Goal: Task Accomplishment & Management: Manage account settings

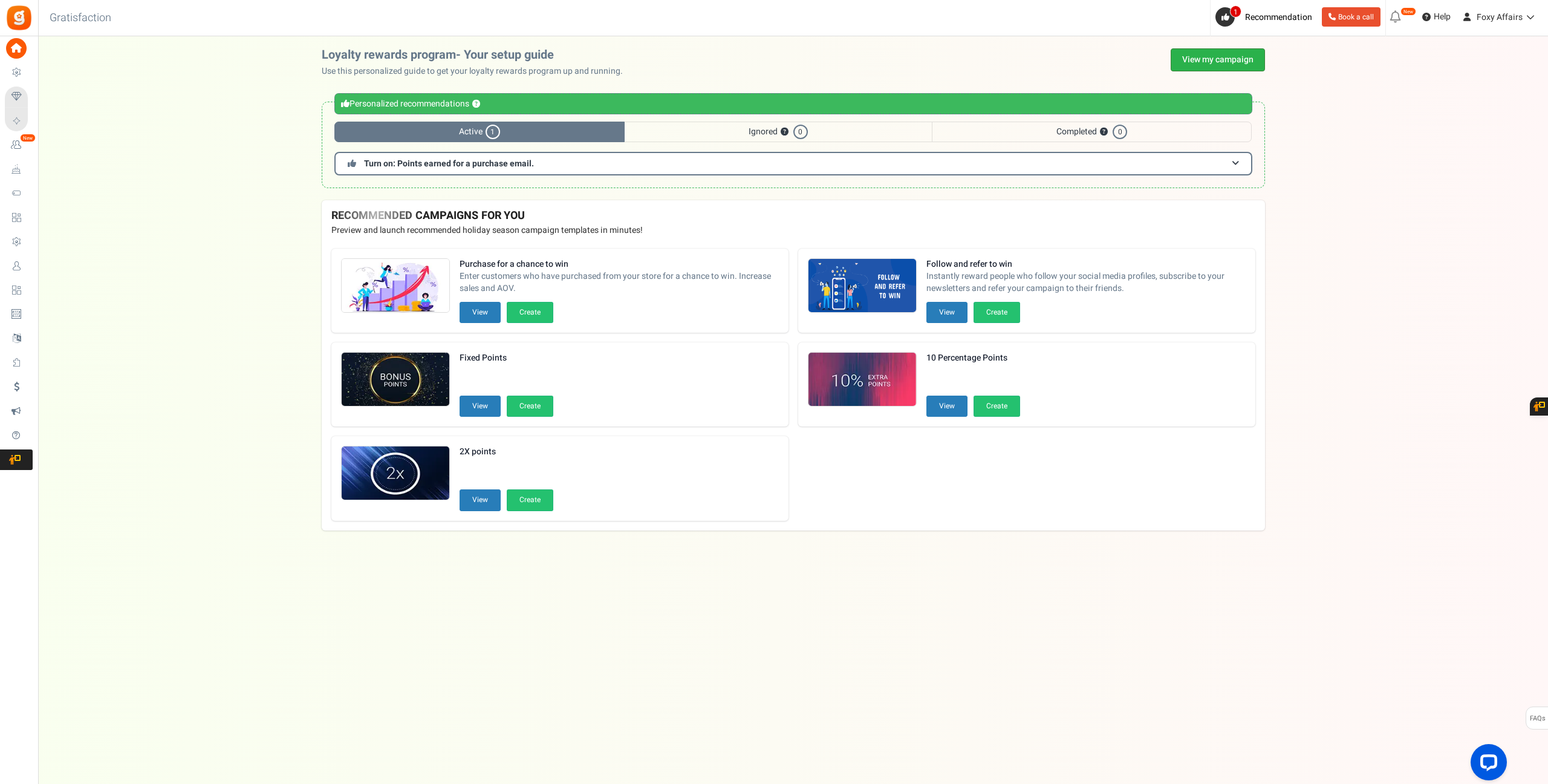
click at [1253, 52] on link "View my campaign" at bounding box center [1218, 60] width 94 height 23
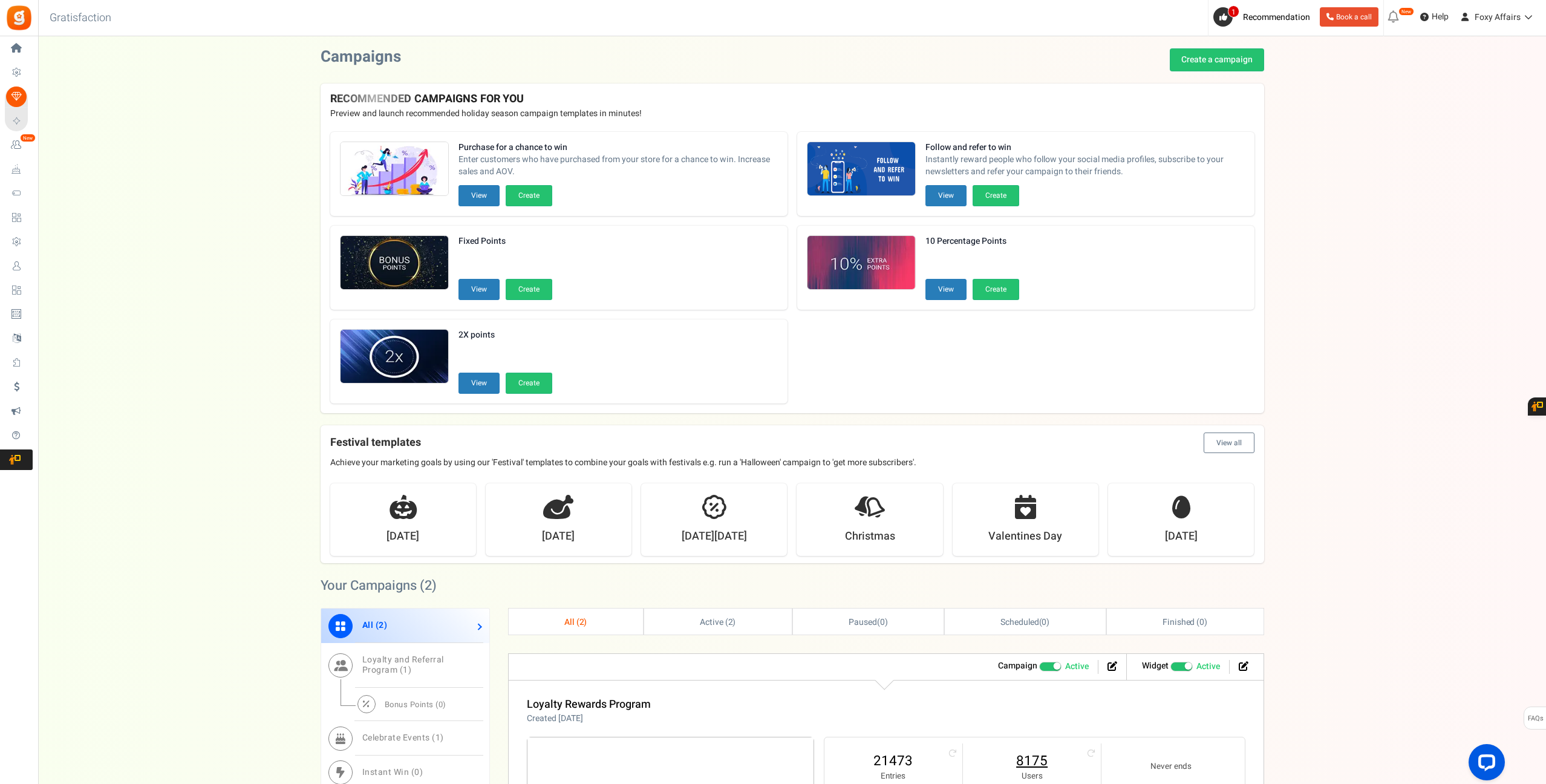
click at [1046, 760] on link "8175" at bounding box center [1032, 761] width 114 height 20
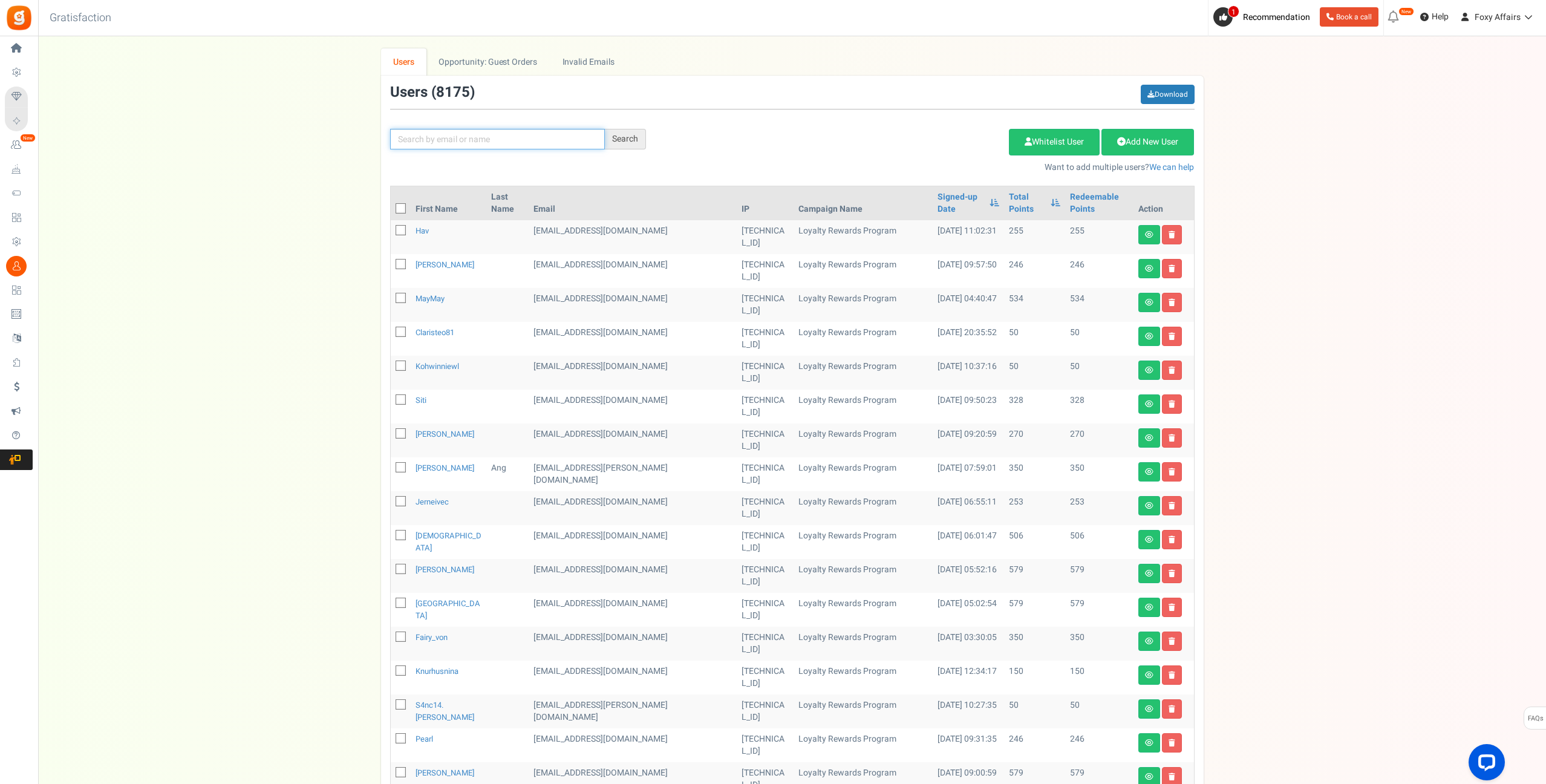
click at [511, 132] on input "text" at bounding box center [498, 139] width 214 height 21
paste input "[EMAIL_ADDRESS][DOMAIN_NAME]"
type input "[EMAIL_ADDRESS][DOMAIN_NAME]"
click at [651, 137] on div "[EMAIL_ADDRESS][DOMAIN_NAME] Search" at bounding box center [518, 139] width 274 height 21
click at [635, 138] on div "Search" at bounding box center [625, 139] width 41 height 21
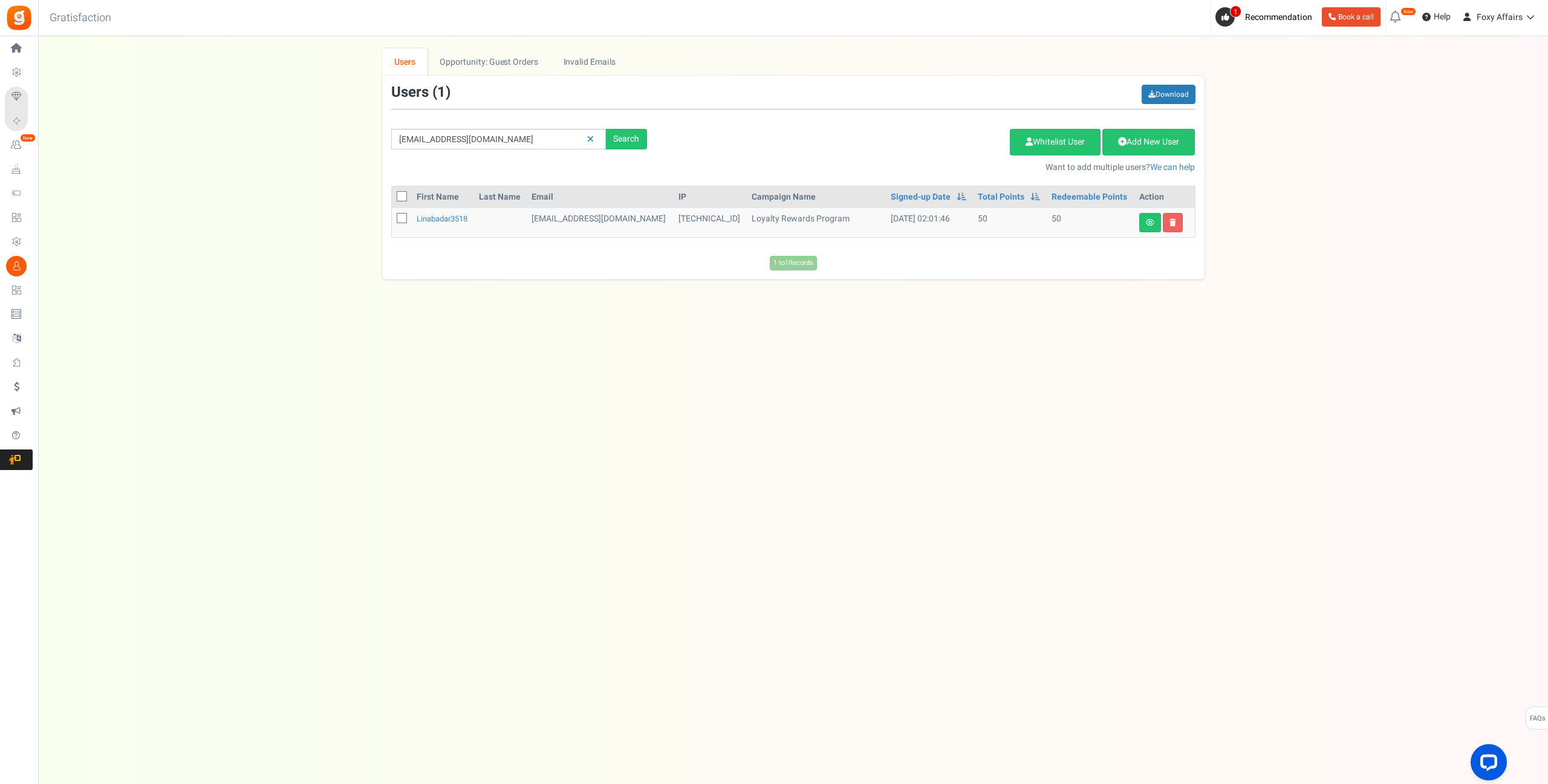
click at [1123, 398] on div "Under maintenance we will be back soon We apologize for any inconvenience. The …" at bounding box center [793, 368] width 1510 height 663
click at [1157, 220] on link at bounding box center [1150, 223] width 22 height 20
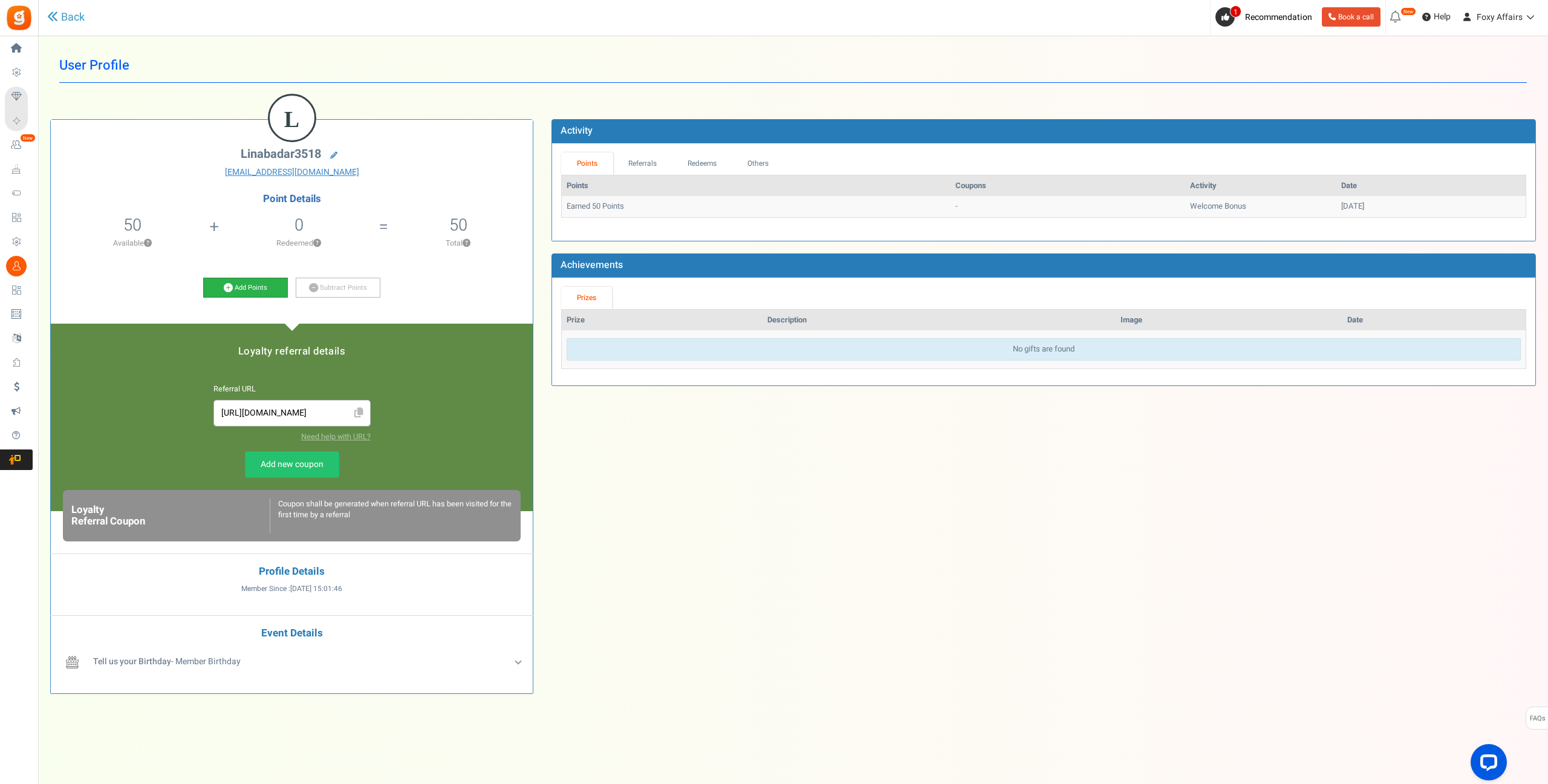
click at [232, 287] on icon at bounding box center [228, 287] width 9 height 9
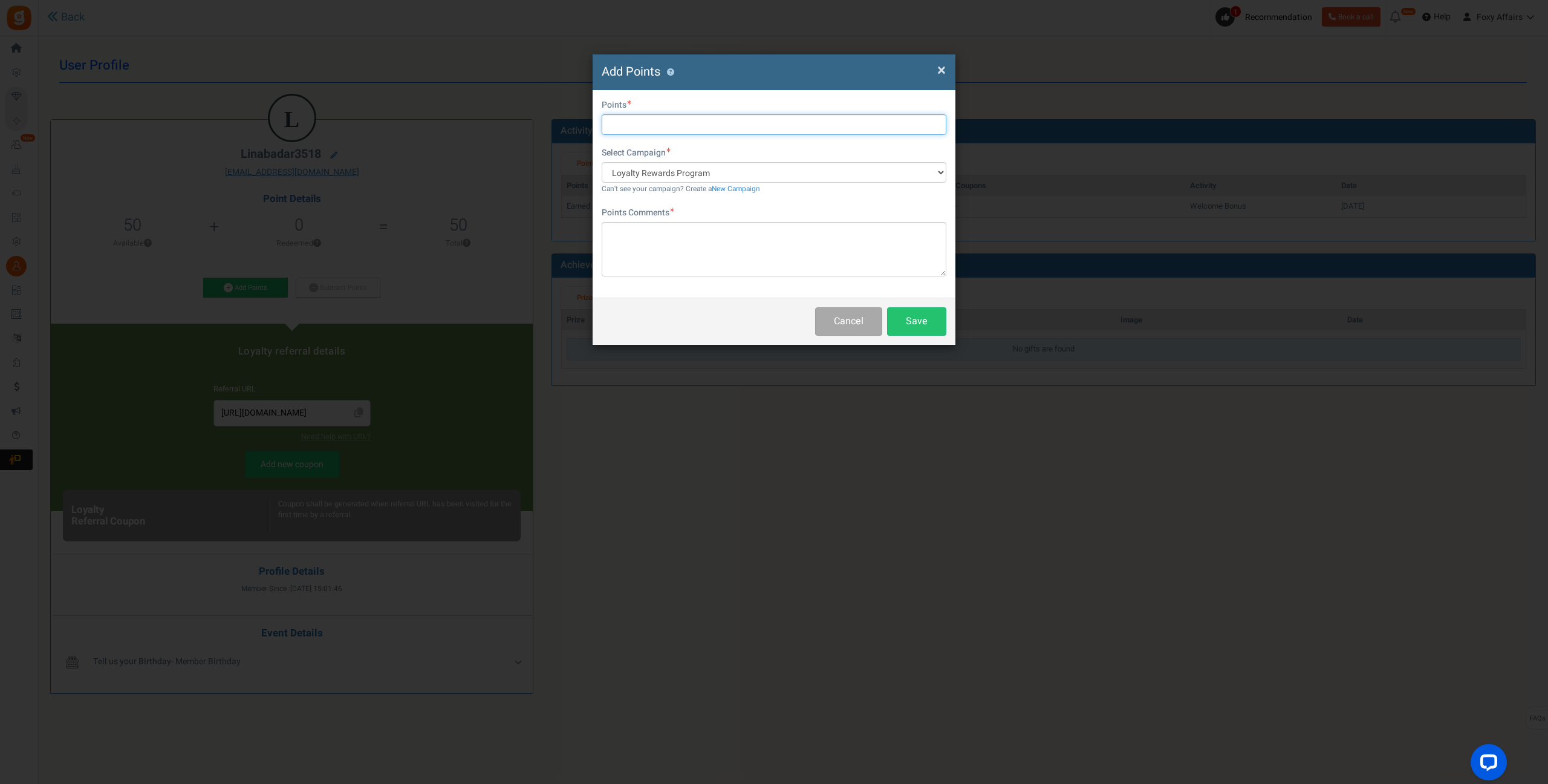
click at [706, 127] on input "text" at bounding box center [774, 125] width 345 height 21
type input "222"
click at [685, 244] on textarea at bounding box center [774, 249] width 345 height 55
type textarea "Shopee Order"
click at [933, 325] on button "Save" at bounding box center [916, 322] width 59 height 28
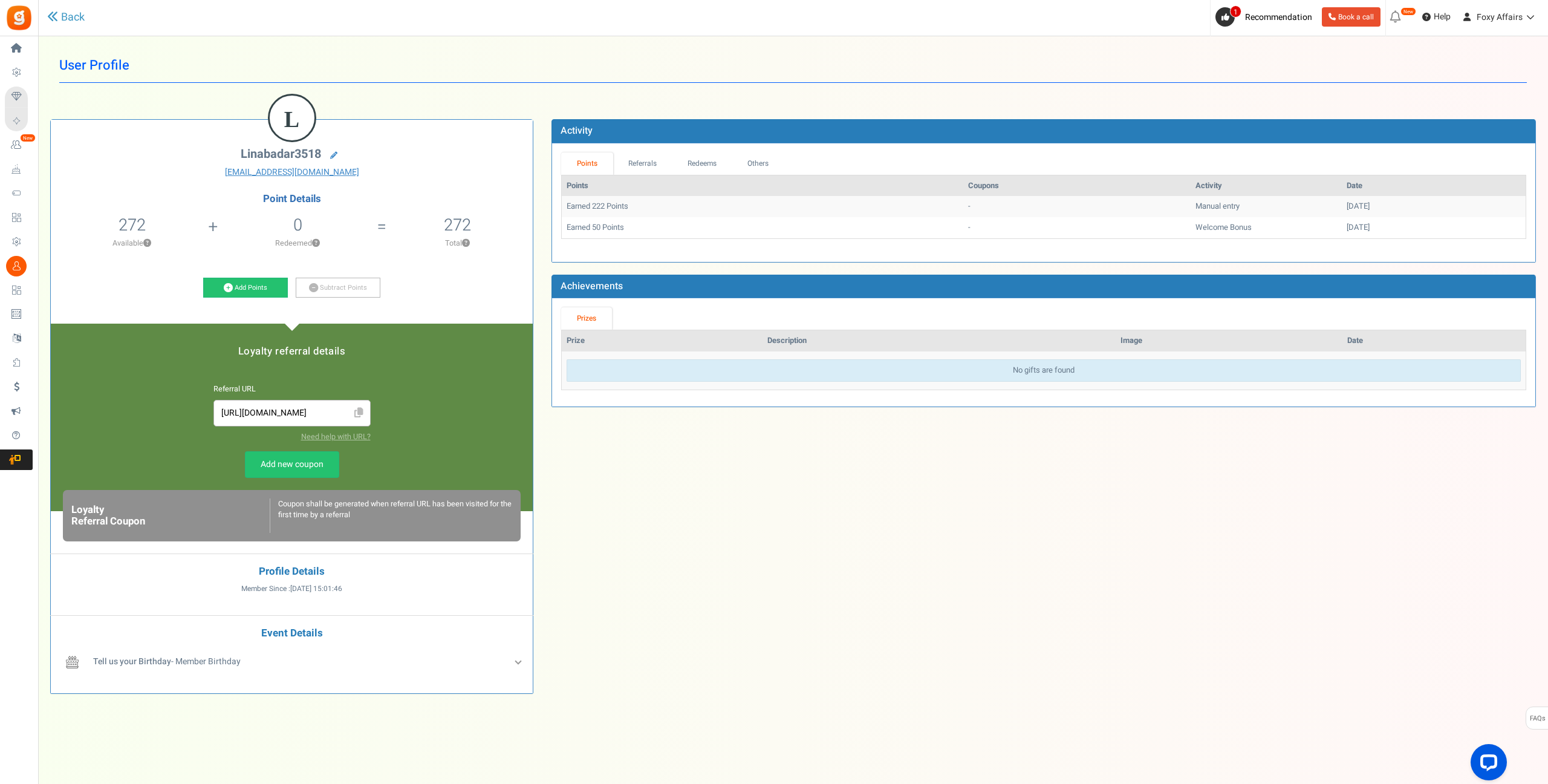
click at [977, 514] on div "L linabadar3518 [EMAIL_ADDRESS][DOMAIN_NAME] Point Details 272 50 Redeemable 0 …" at bounding box center [793, 403] width 1504 height 605
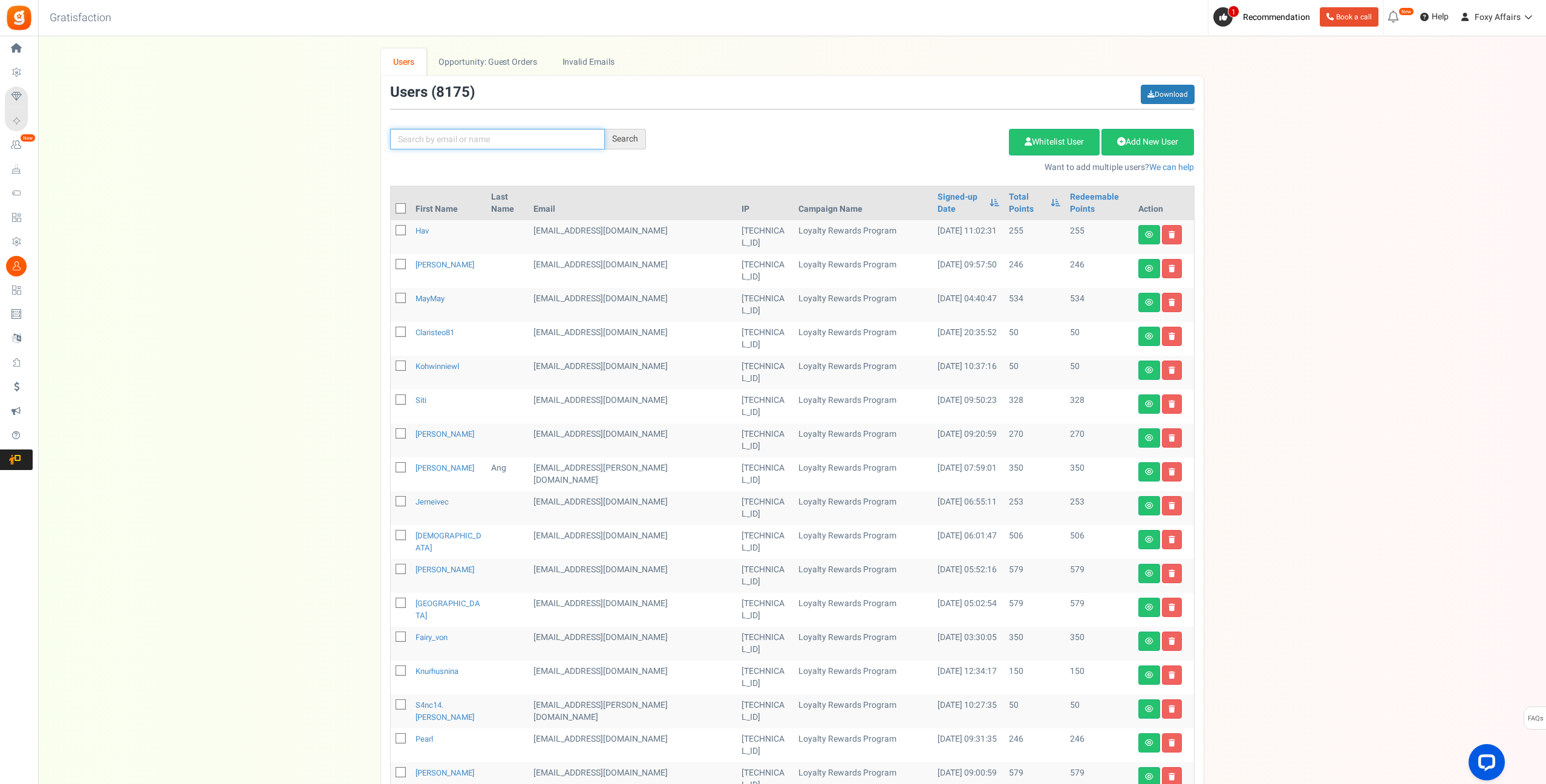
click at [541, 138] on input "text" at bounding box center [498, 139] width 214 height 21
paste input "[EMAIL_ADDRESS][DOMAIN_NAME]"
type input "[EMAIL_ADDRESS][DOMAIN_NAME]"
click at [636, 140] on div "Search" at bounding box center [625, 139] width 41 height 21
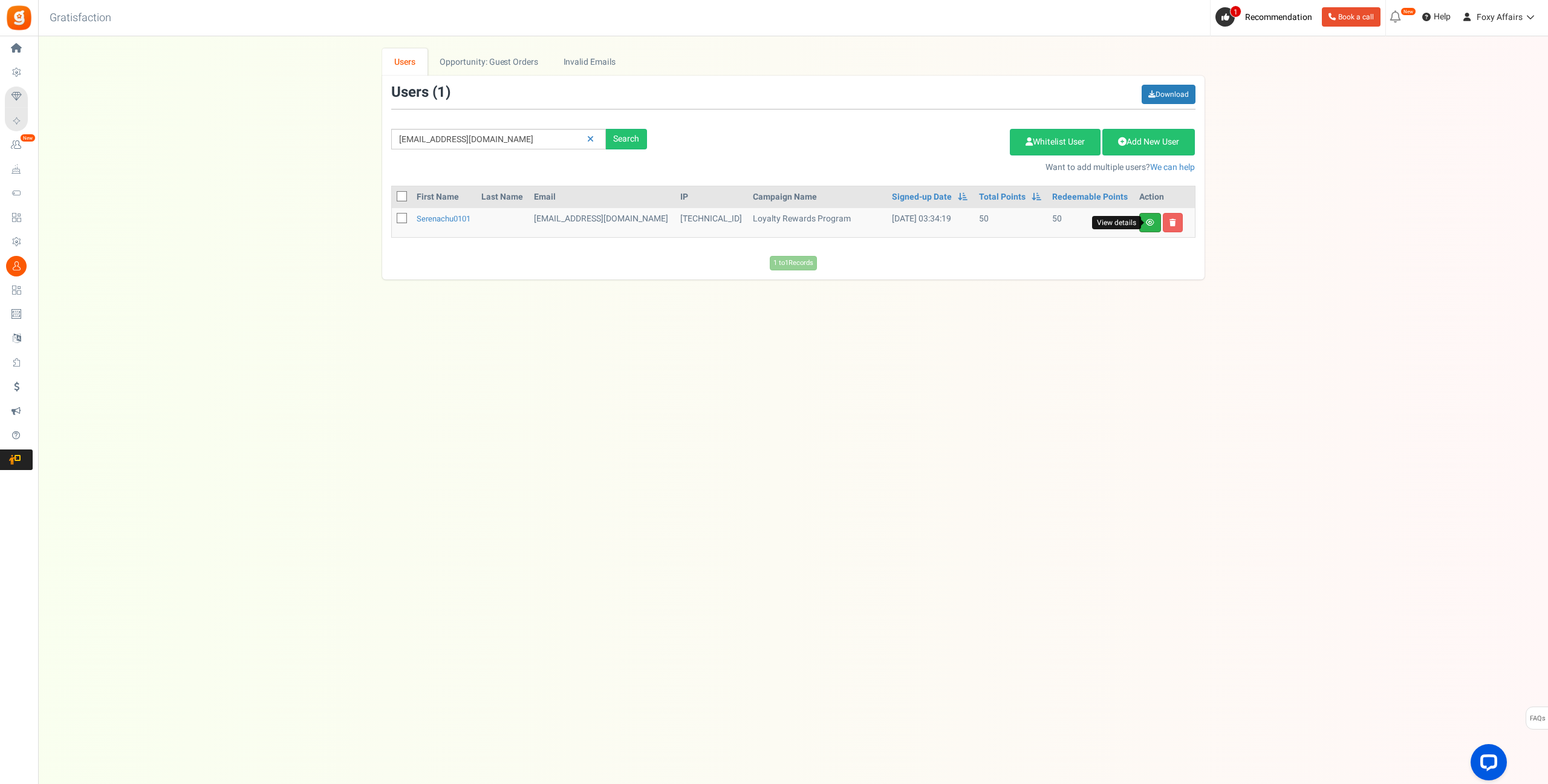
click at [1153, 223] on icon at bounding box center [1150, 222] width 9 height 7
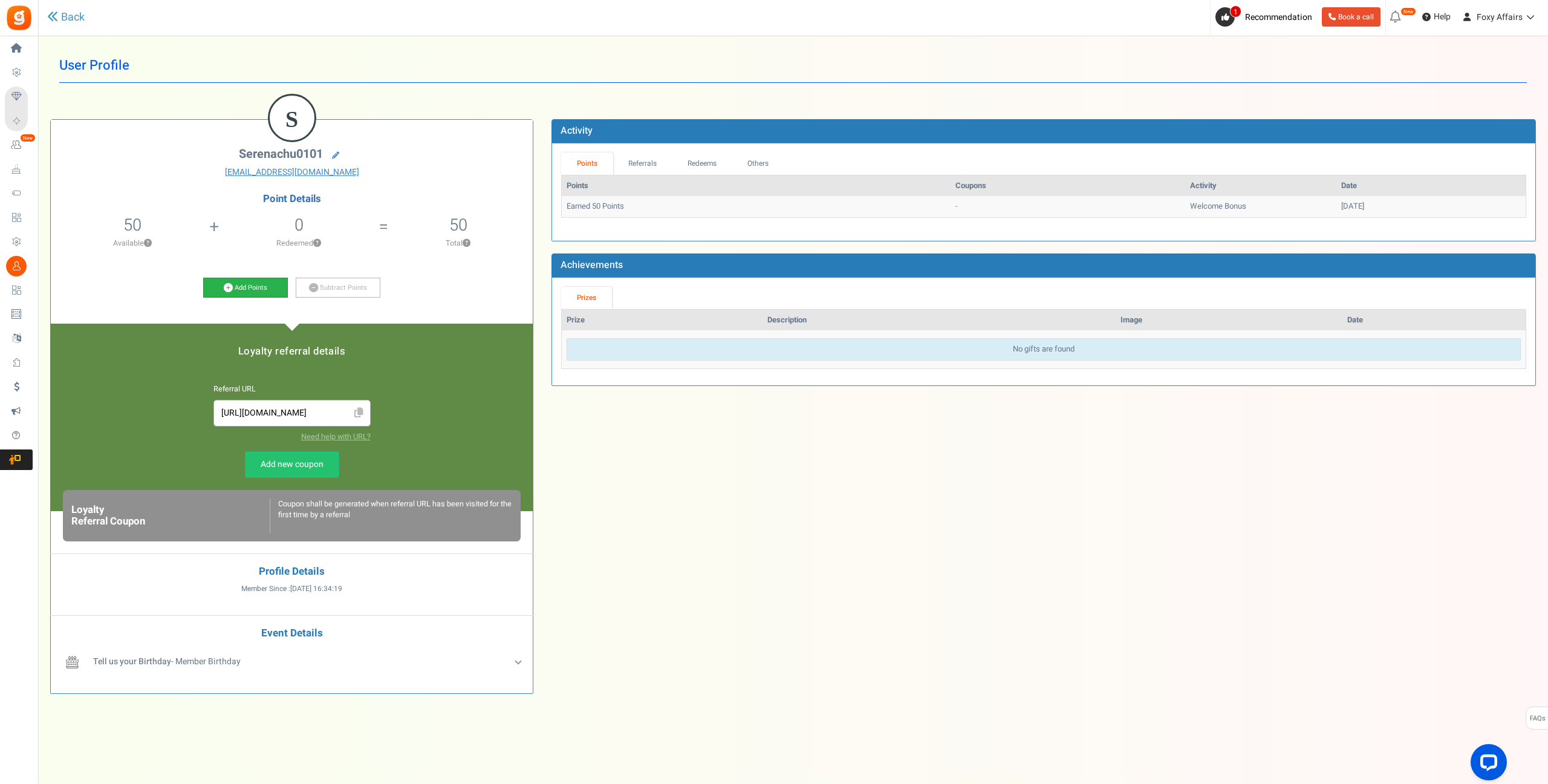
click at [225, 283] on icon at bounding box center [228, 287] width 9 height 9
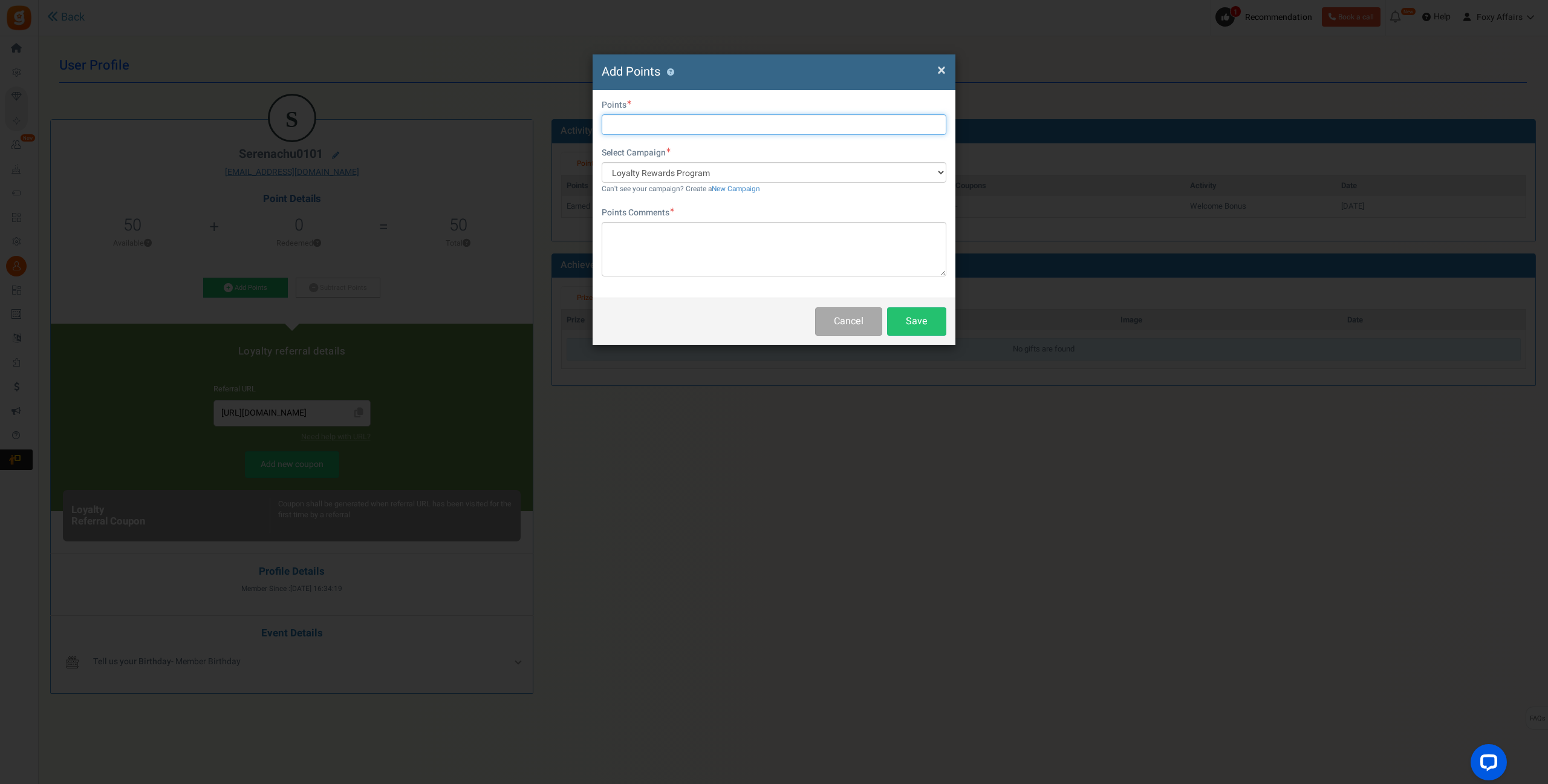
click at [670, 126] on input "text" at bounding box center [774, 125] width 345 height 21
type input "261"
click at [636, 249] on textarea at bounding box center [774, 249] width 345 height 55
type textarea "T"
type textarea "Shopee Order"
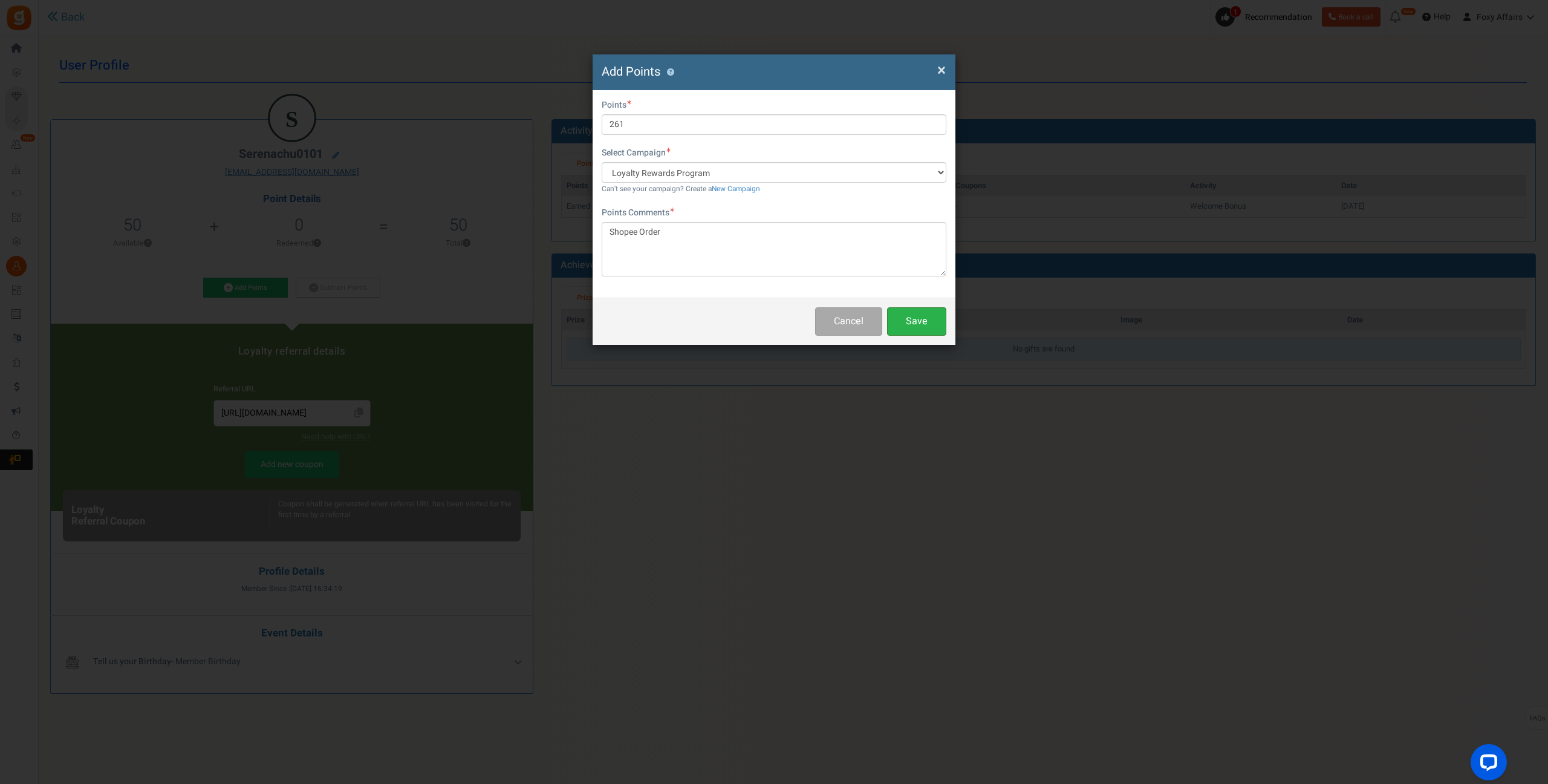
click at [926, 318] on button "Save" at bounding box center [916, 322] width 59 height 28
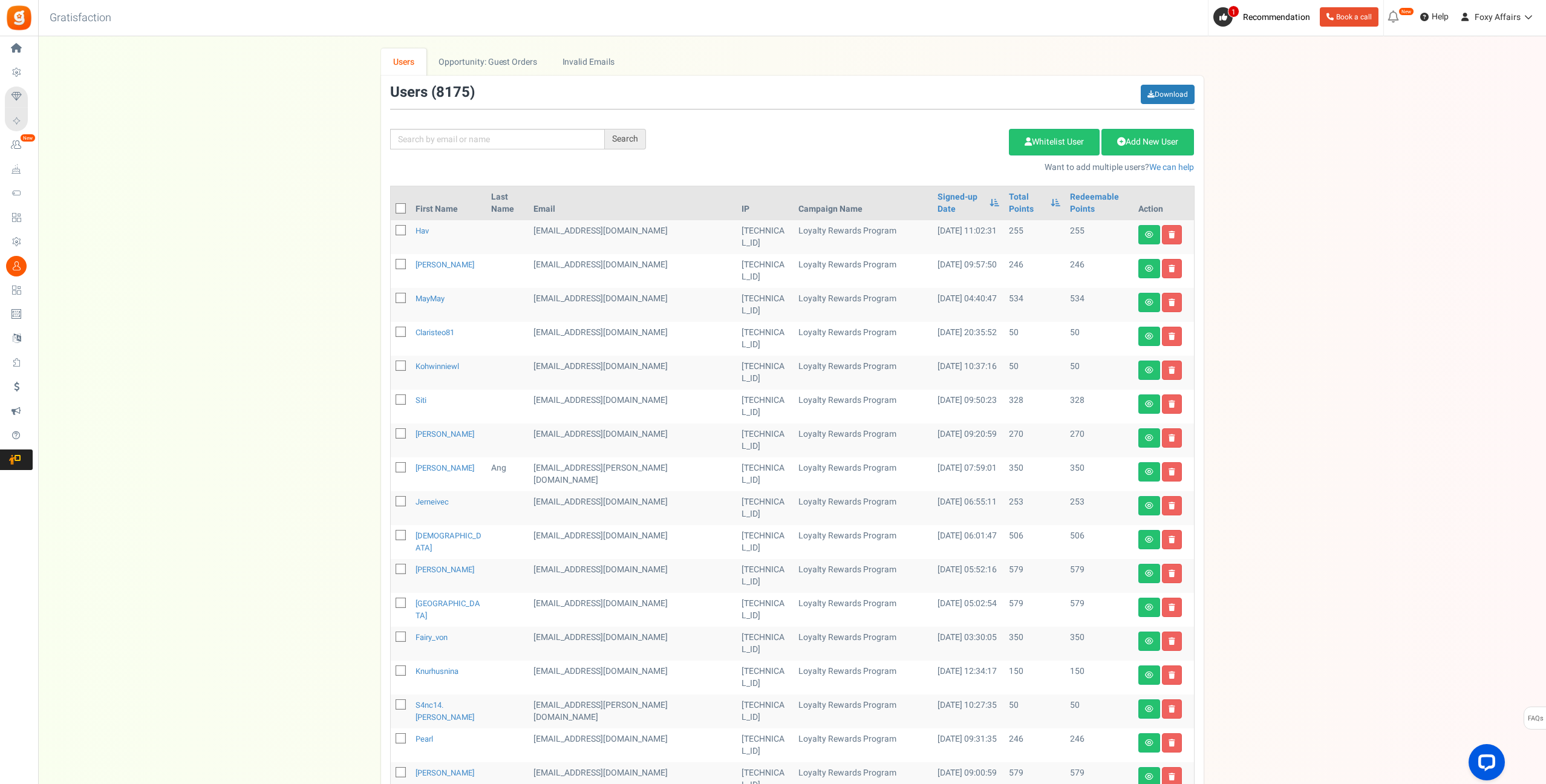
click at [556, 126] on div "Search Add Etsy Order Delete Selected Users Import Users Spam Protection Subtra…" at bounding box center [792, 129] width 823 height 89
click at [556, 135] on input "text" at bounding box center [498, 139] width 214 height 21
paste input "[EMAIL_ADDRESS][PERSON_NAME][DOMAIN_NAME]"
type input "[EMAIL_ADDRESS][PERSON_NAME][DOMAIN_NAME]"
click at [635, 138] on div "Search" at bounding box center [625, 139] width 41 height 21
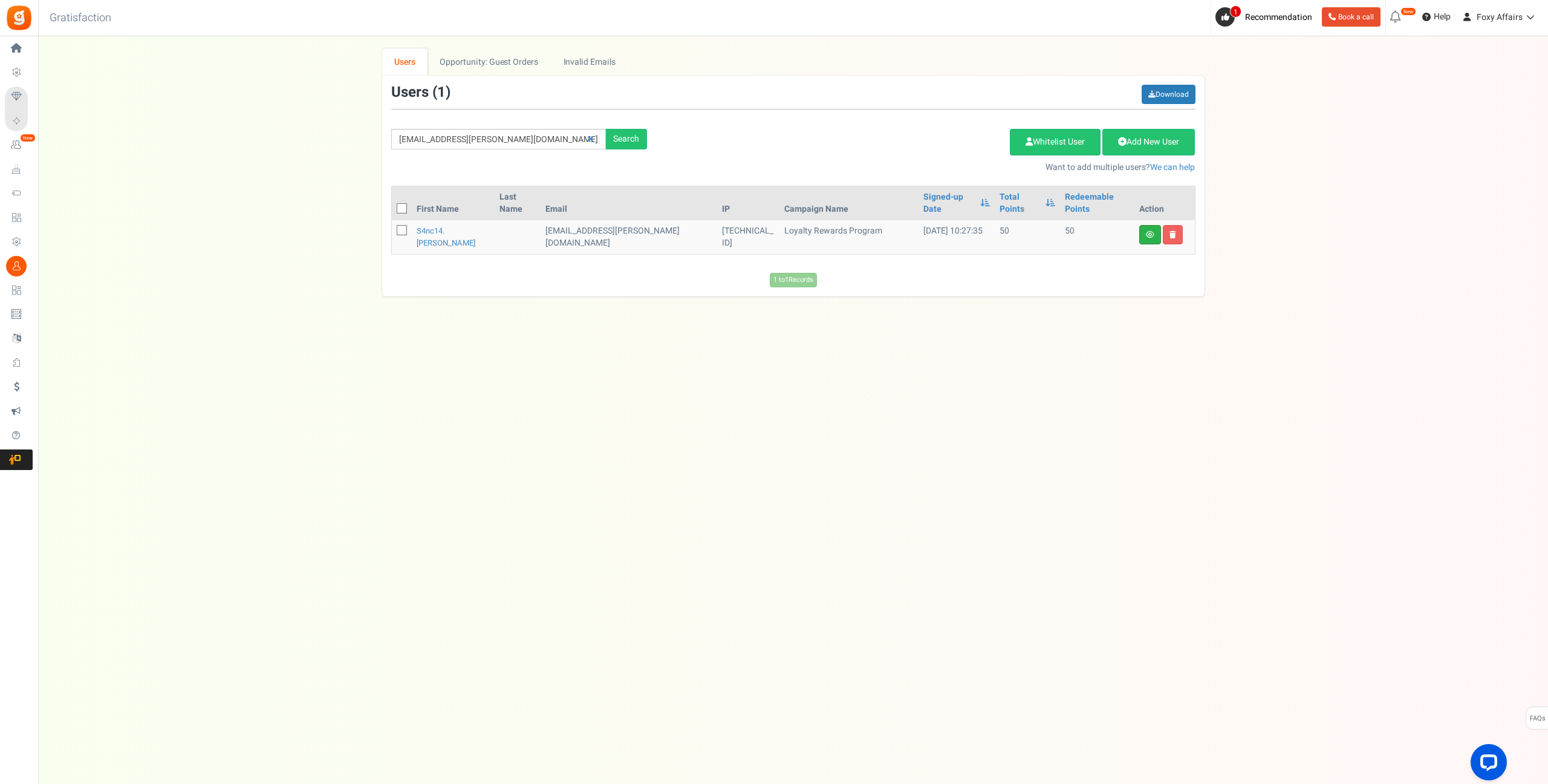
click at [1154, 228] on link at bounding box center [1150, 235] width 22 height 20
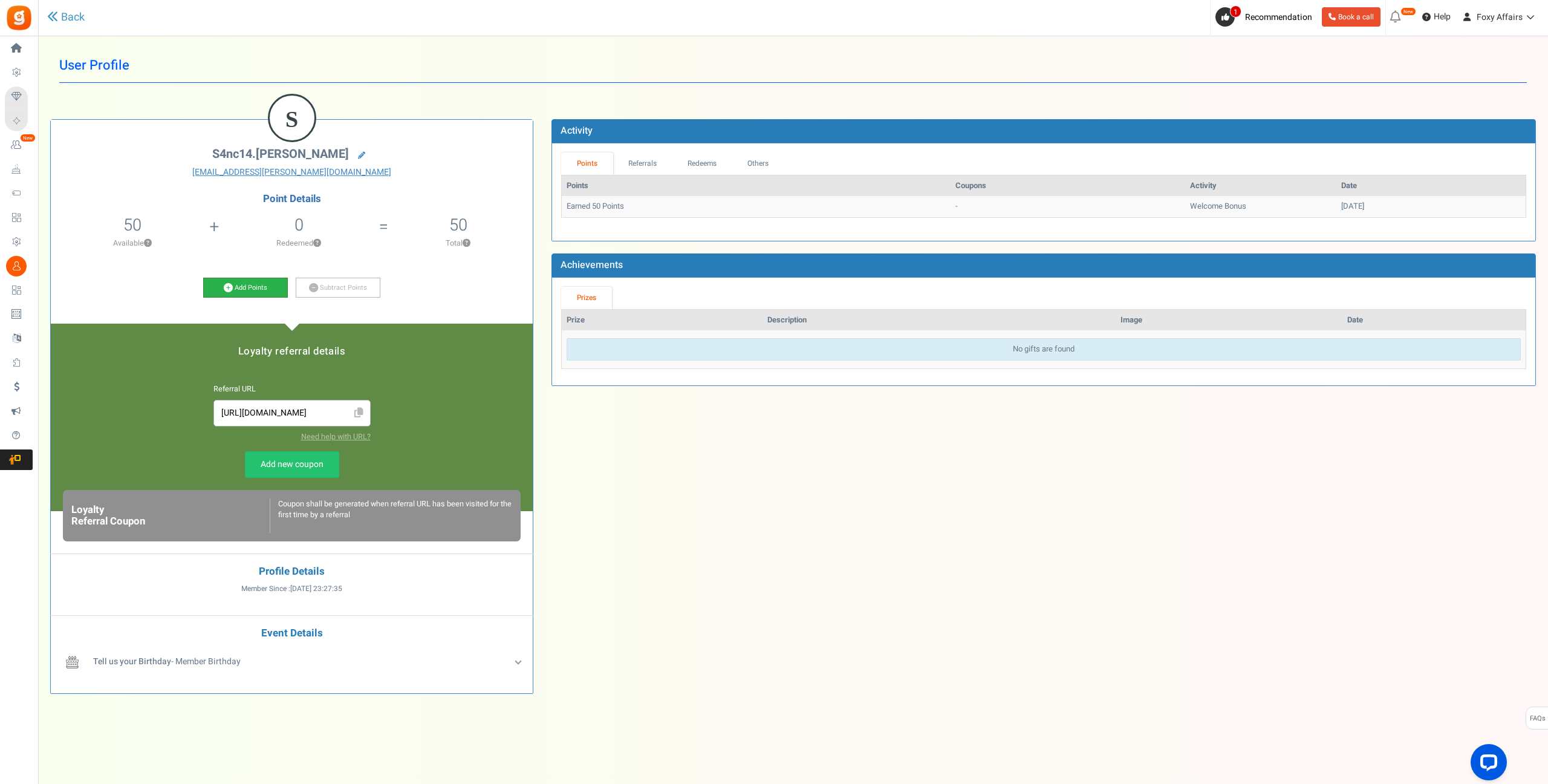
click at [226, 283] on icon at bounding box center [228, 287] width 9 height 9
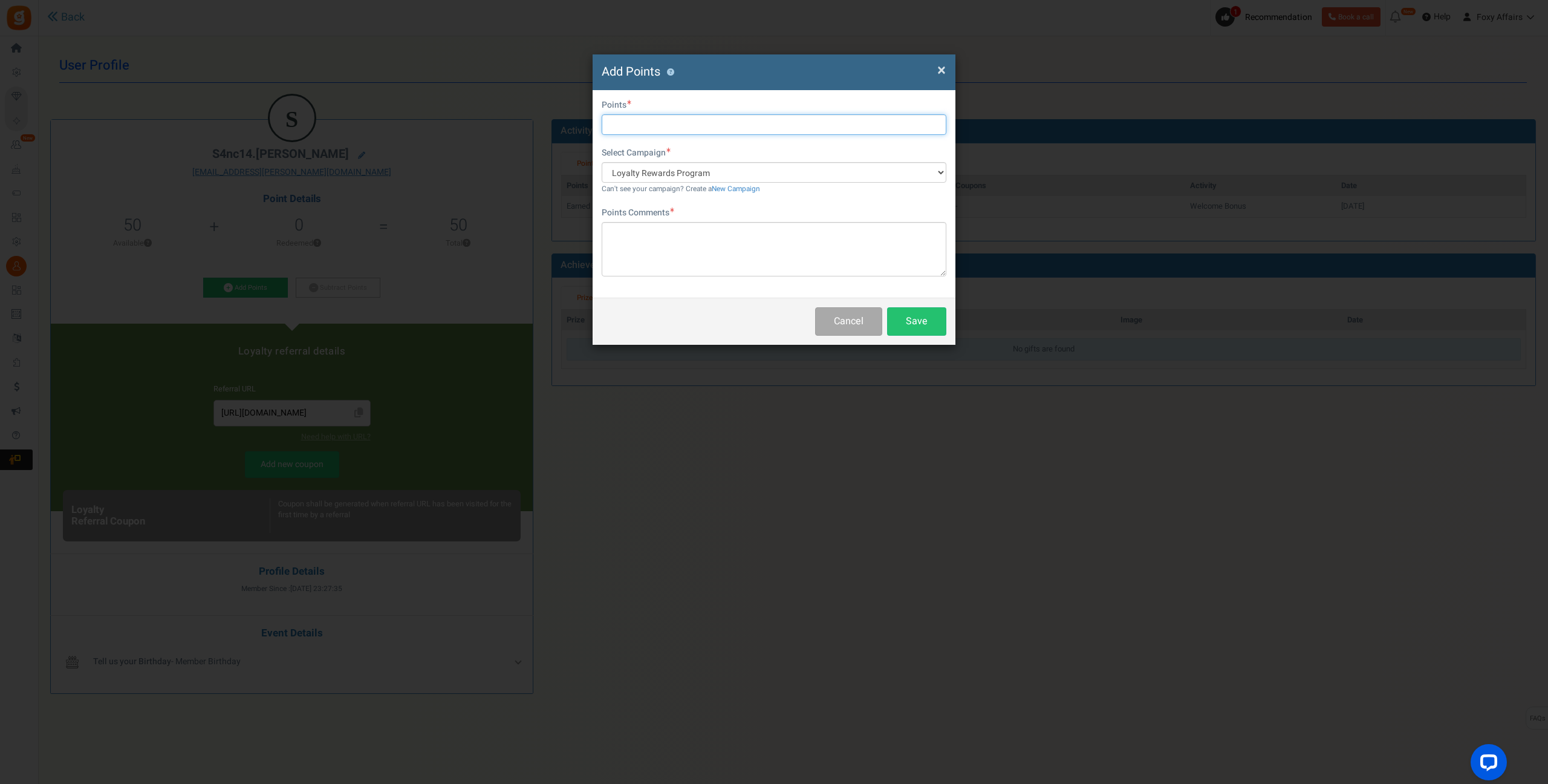
click at [715, 123] on input "text" at bounding box center [774, 125] width 345 height 21
type input "180"
click at [706, 256] on textarea at bounding box center [774, 249] width 345 height 55
type textarea "Shopee Order"
click at [932, 324] on button "Save" at bounding box center [916, 322] width 59 height 28
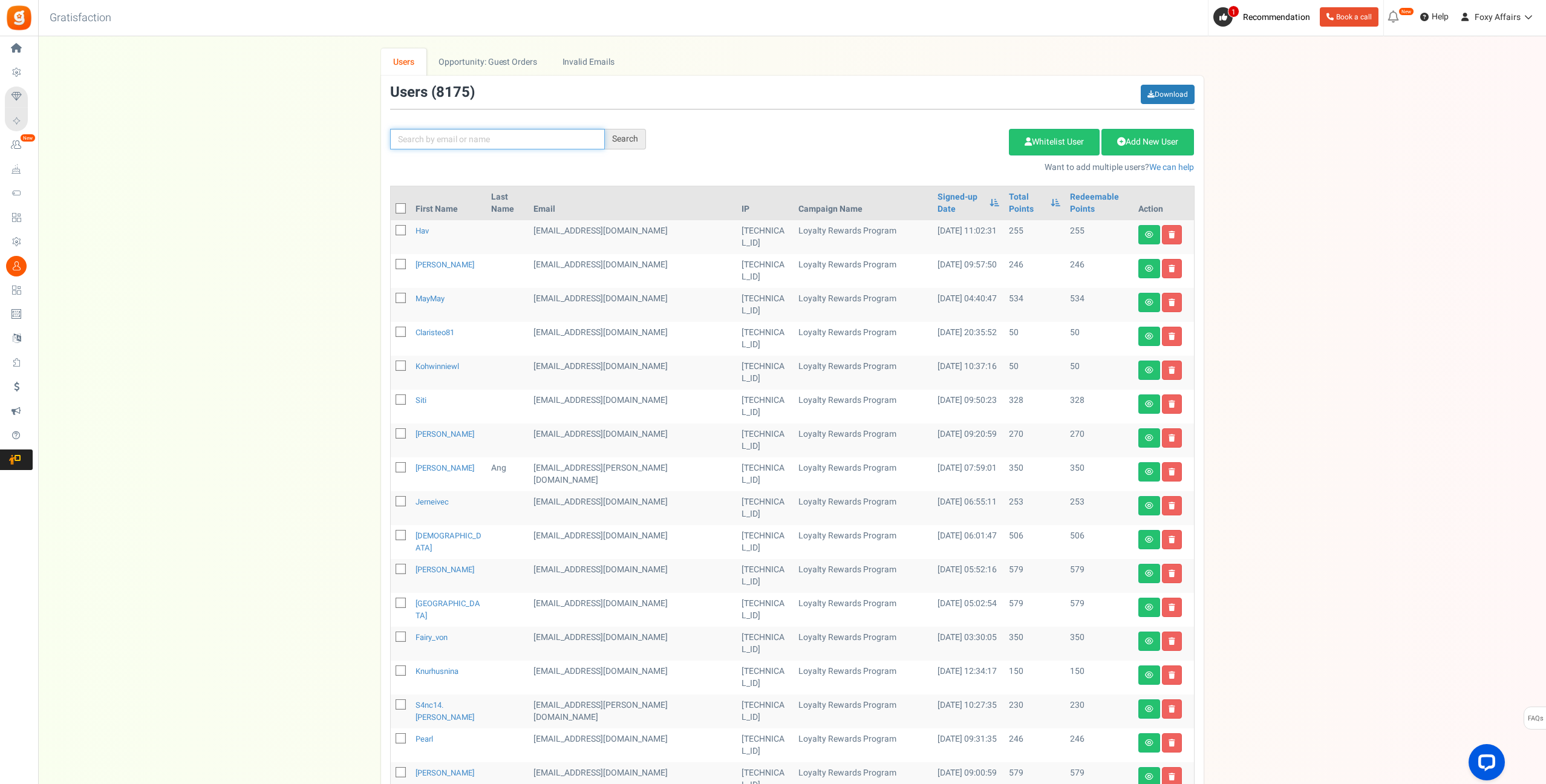
click at [531, 141] on input "text" at bounding box center [498, 139] width 214 height 21
paste input "[EMAIL_ADDRESS][DOMAIN_NAME]"
type input "[EMAIL_ADDRESS][DOMAIN_NAME]"
click at [628, 137] on div "Search" at bounding box center [625, 139] width 41 height 21
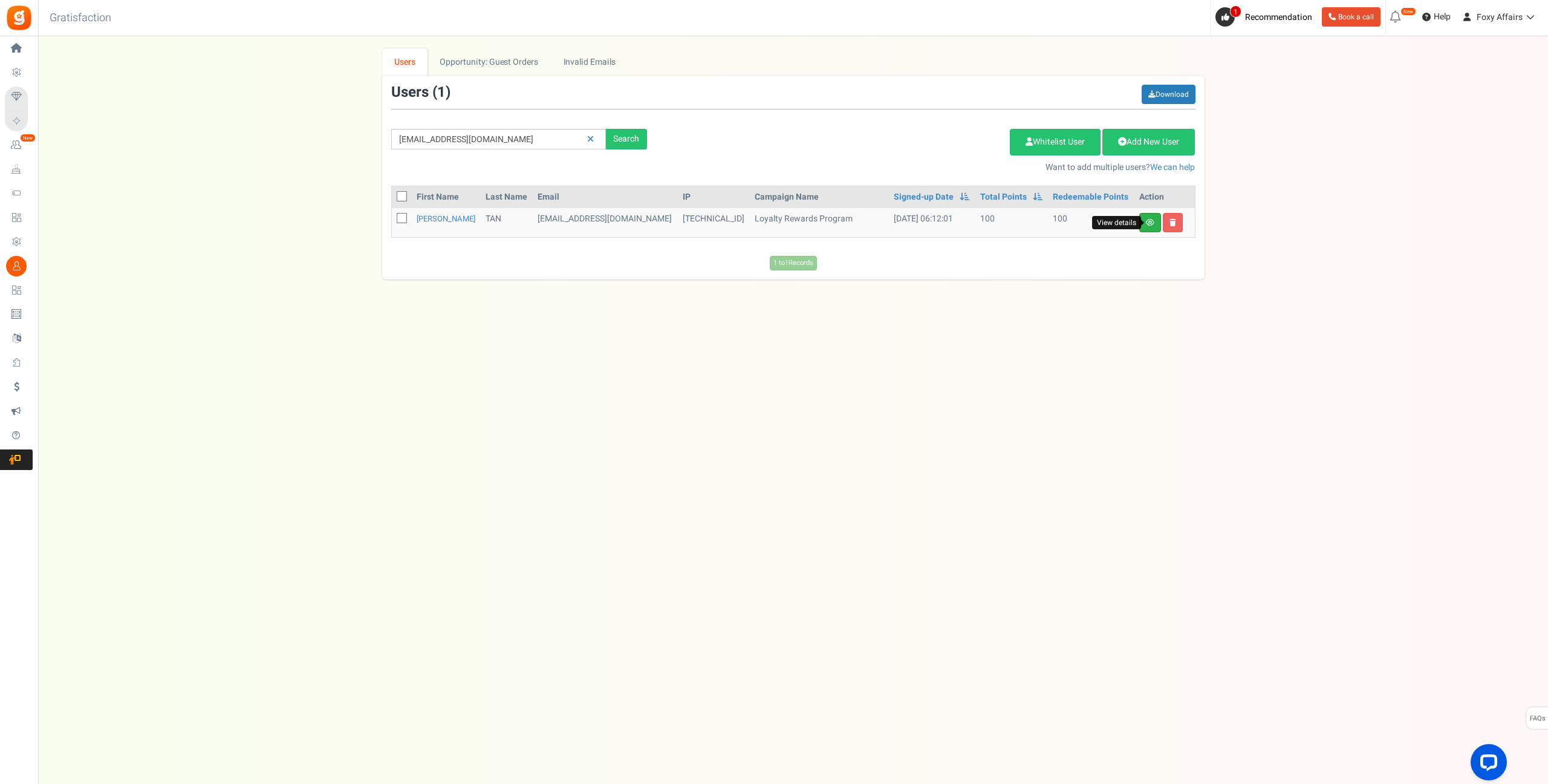
click at [1151, 219] on icon at bounding box center [1150, 222] width 9 height 7
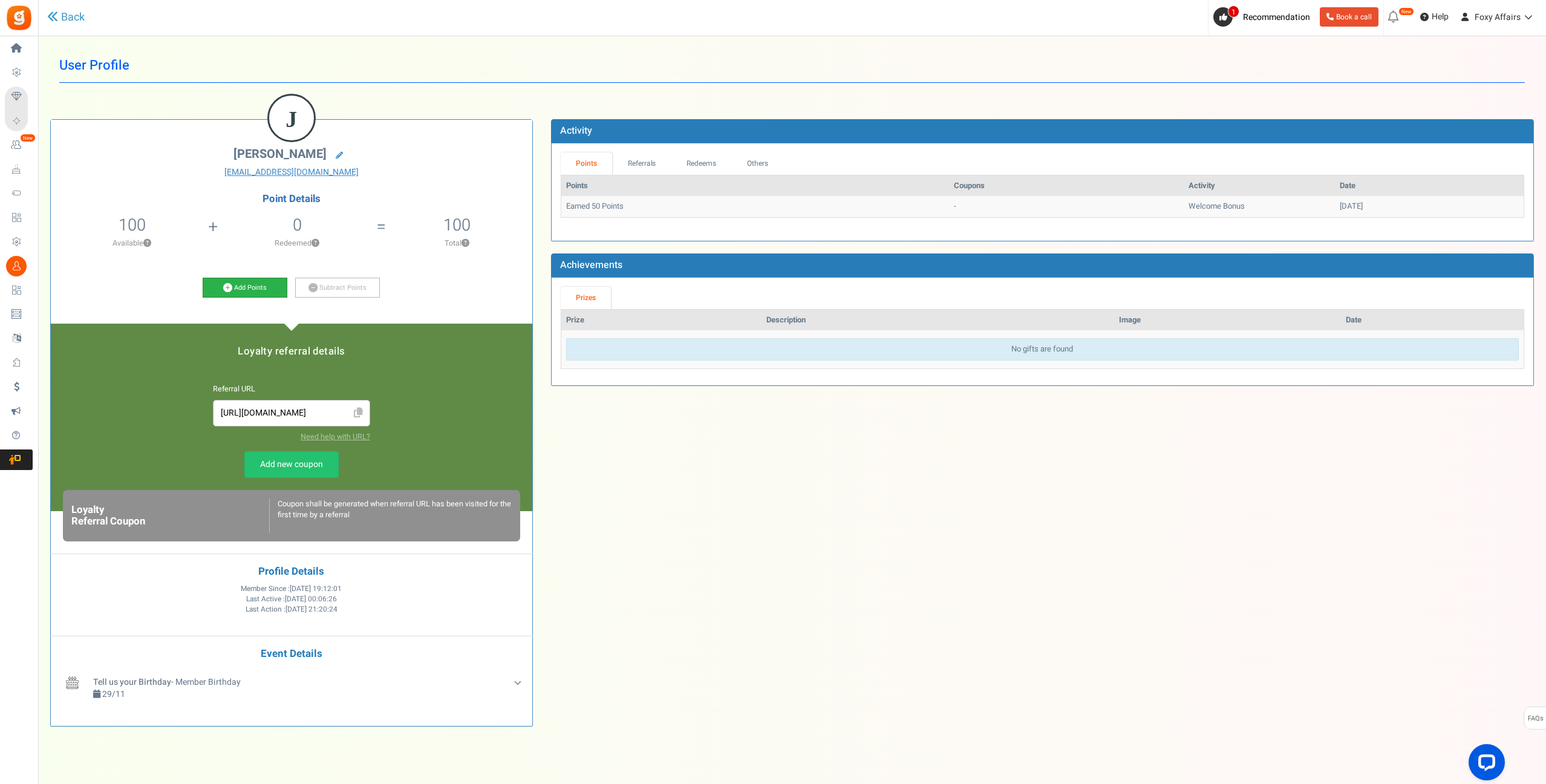
click at [229, 290] on icon at bounding box center [227, 287] width 9 height 9
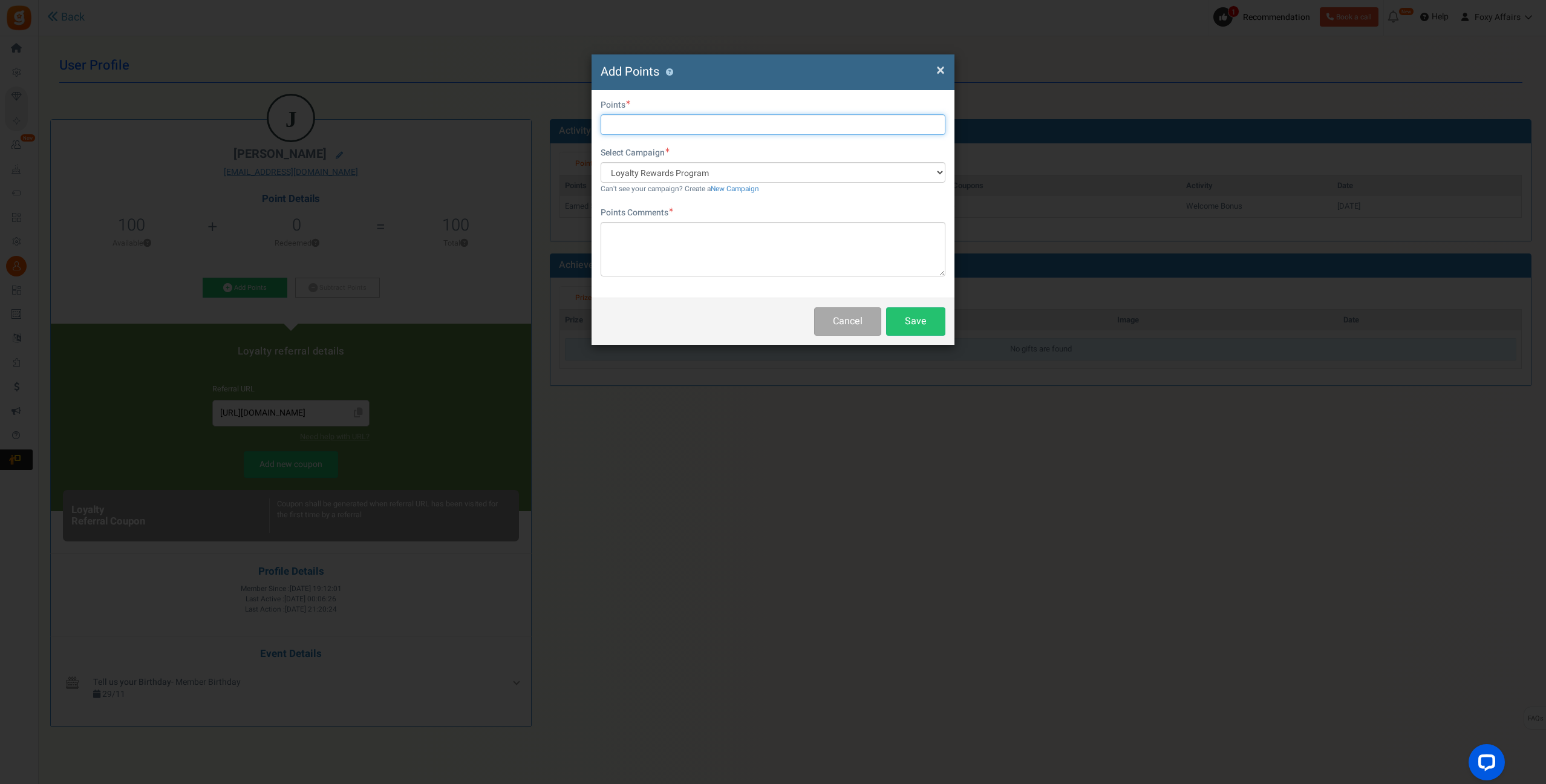
click at [689, 124] on input "text" at bounding box center [773, 125] width 345 height 21
type input "413"
click at [641, 254] on textarea at bounding box center [773, 249] width 345 height 55
type textarea "Shopee Order"
click at [900, 317] on button "Save" at bounding box center [915, 322] width 59 height 28
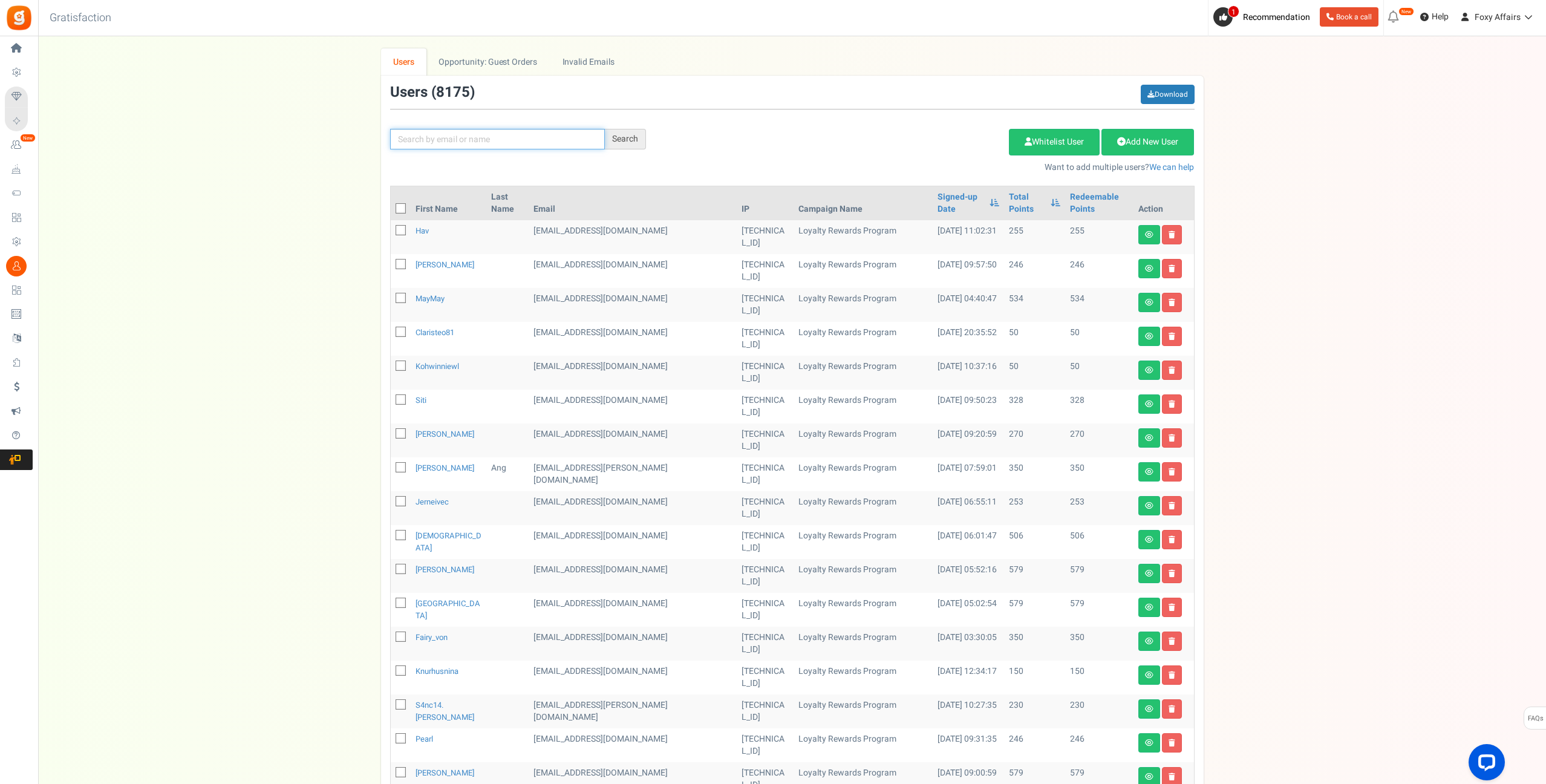
click at [525, 138] on input "text" at bounding box center [498, 139] width 214 height 21
paste input "[EMAIL_ADDRESS][DOMAIN_NAME]"
type input "[EMAIL_ADDRESS][DOMAIN_NAME]"
click at [616, 137] on div "Search" at bounding box center [625, 139] width 41 height 21
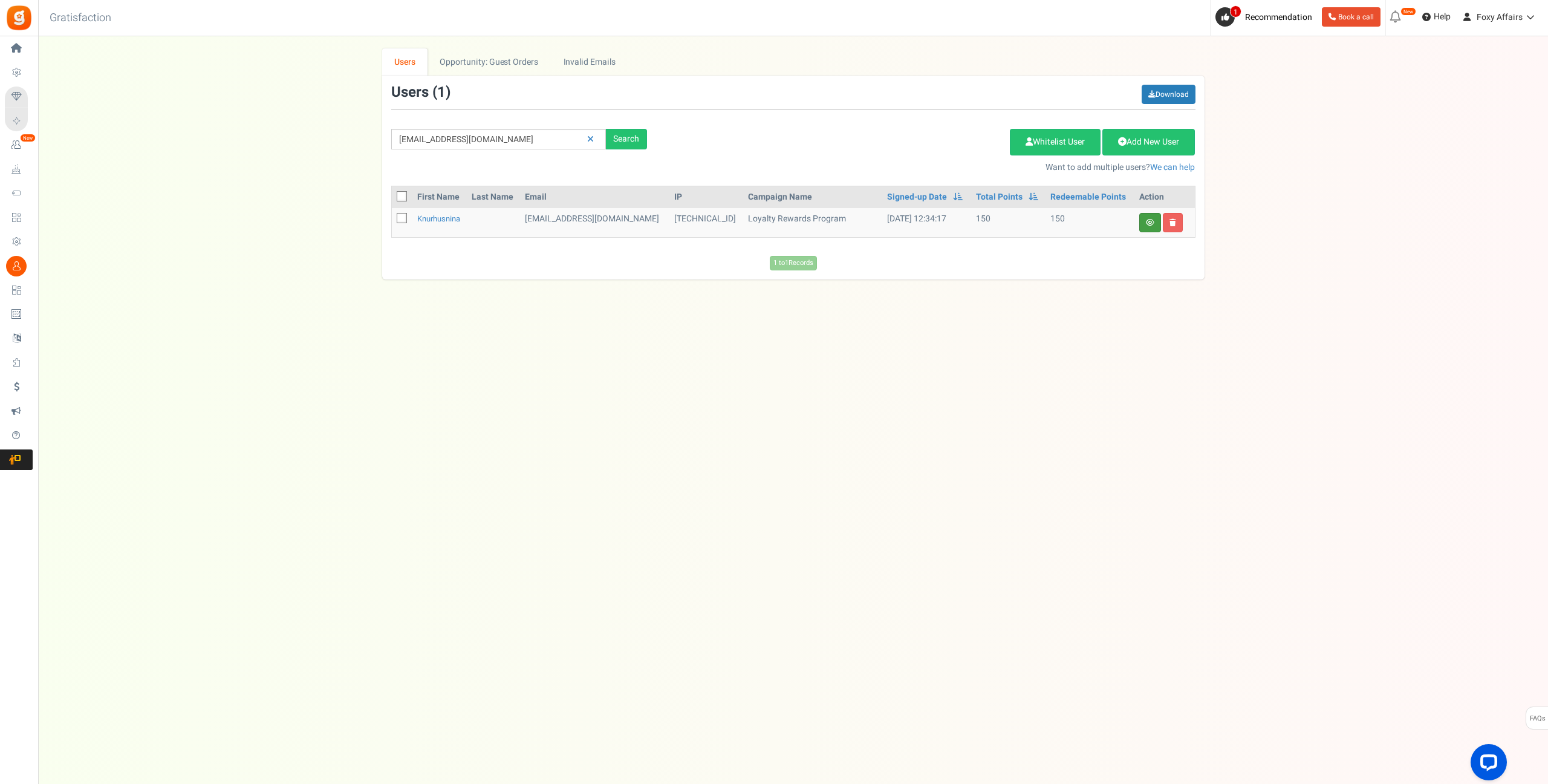
drag, startPoint x: 1155, startPoint y: 225, endPoint x: 1151, endPoint y: 176, distance: 49.2
click at [1155, 225] on link at bounding box center [1150, 223] width 22 height 20
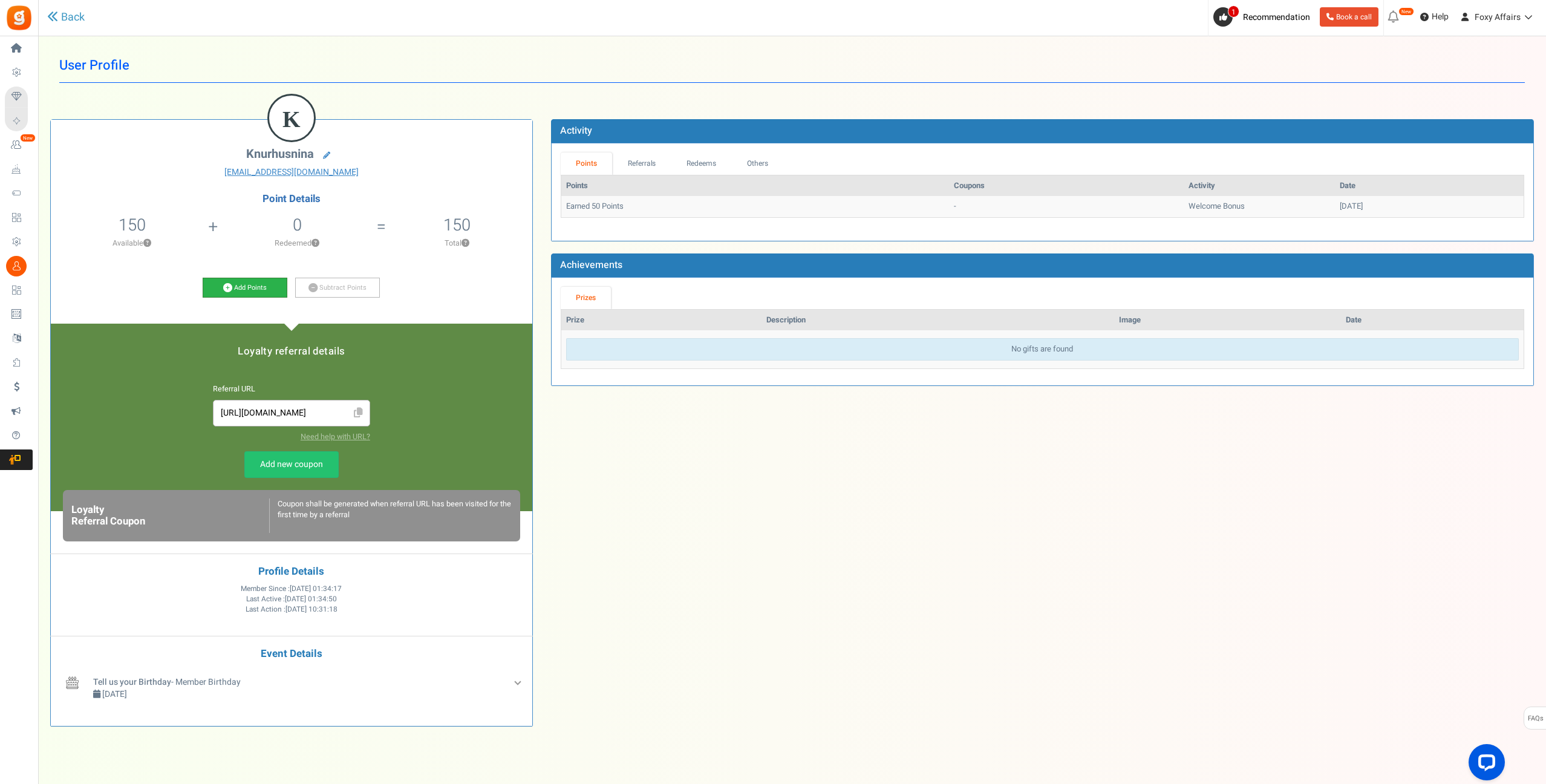
click at [225, 287] on icon at bounding box center [227, 287] width 9 height 9
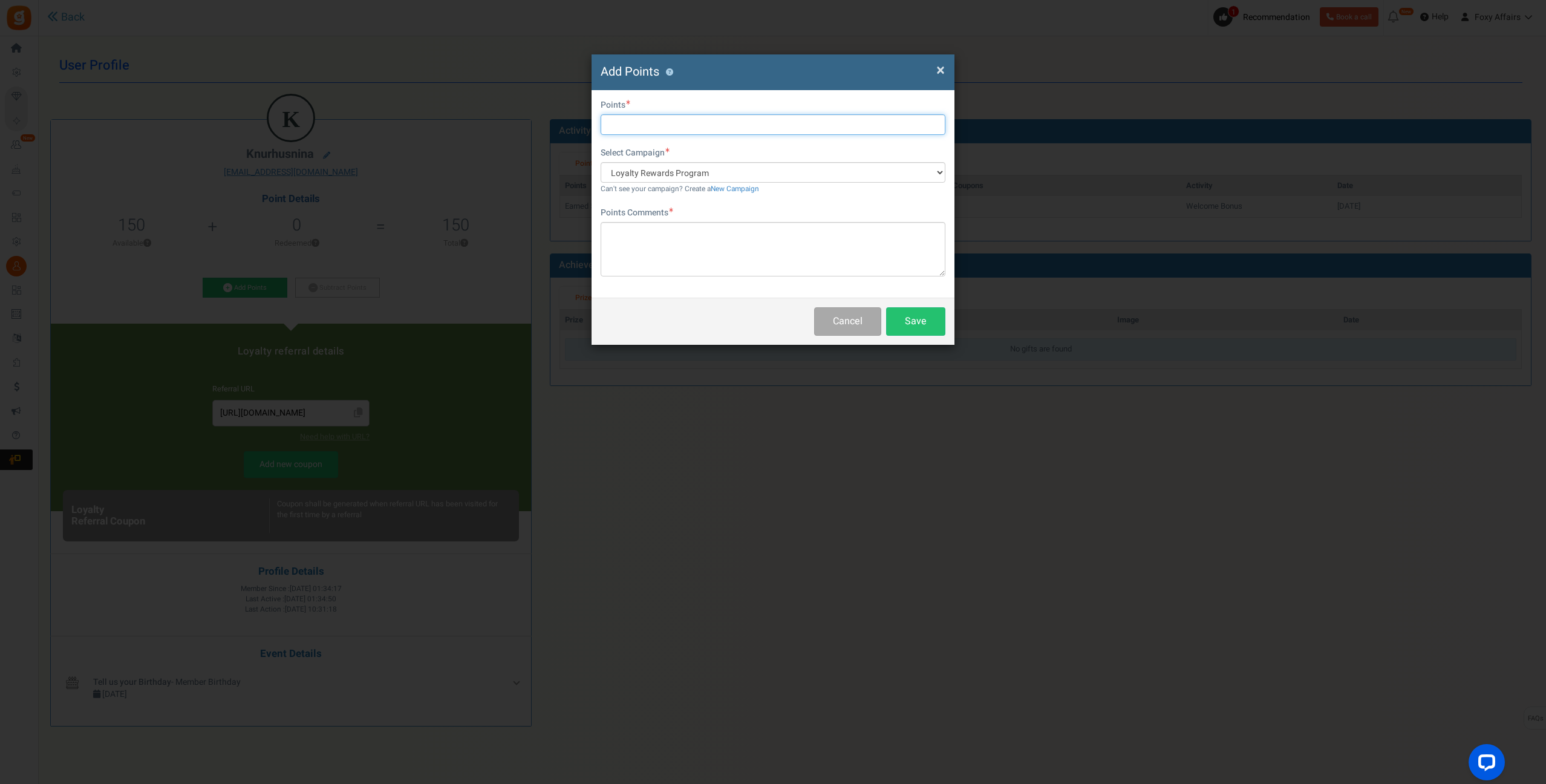
click at [706, 127] on input "text" at bounding box center [773, 125] width 345 height 21
type input "171"
click at [695, 239] on textarea at bounding box center [773, 249] width 345 height 55
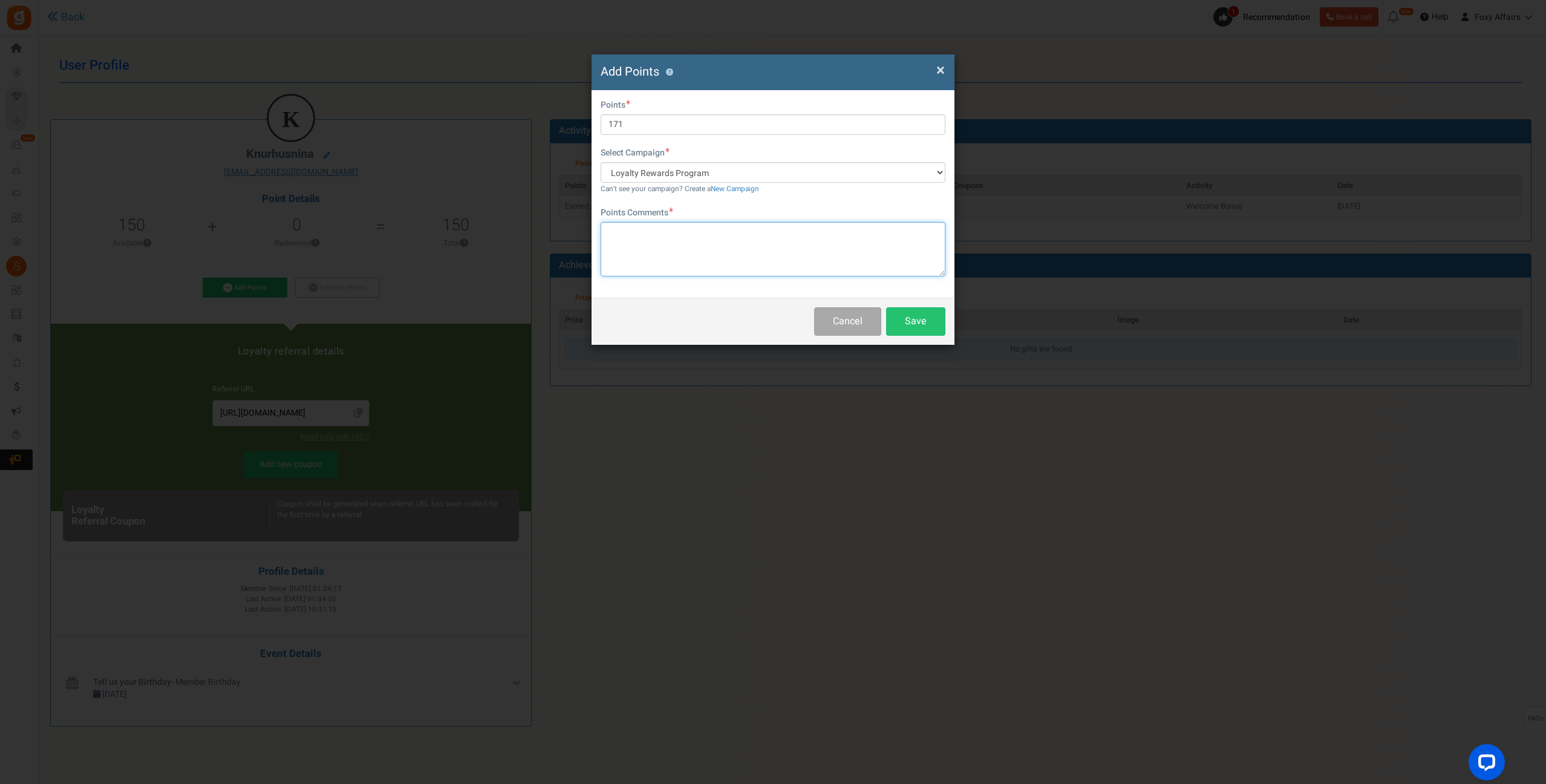
click at [779, 238] on textarea at bounding box center [773, 249] width 345 height 55
click at [779, 238] on textarea at bounding box center [773, 249] width 345 height 55
type textarea "TikTok Order"
click at [919, 320] on button "Save" at bounding box center [915, 322] width 59 height 28
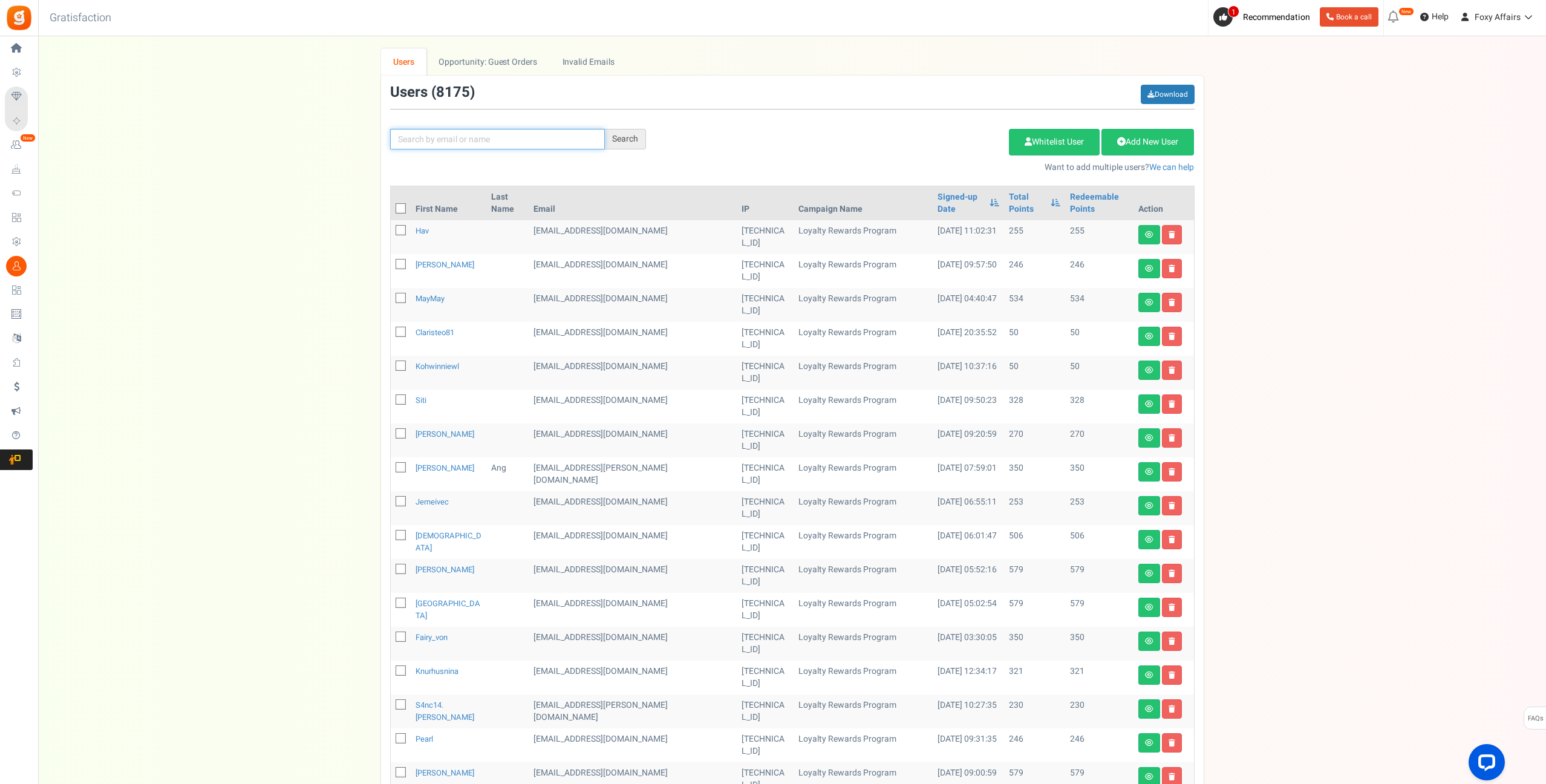
click at [580, 135] on input "text" at bounding box center [498, 139] width 214 height 21
paste input "[EMAIL_ADDRESS][DOMAIN_NAME]"
type input "[EMAIL_ADDRESS][DOMAIN_NAME]"
click at [622, 138] on div "Search" at bounding box center [625, 139] width 41 height 21
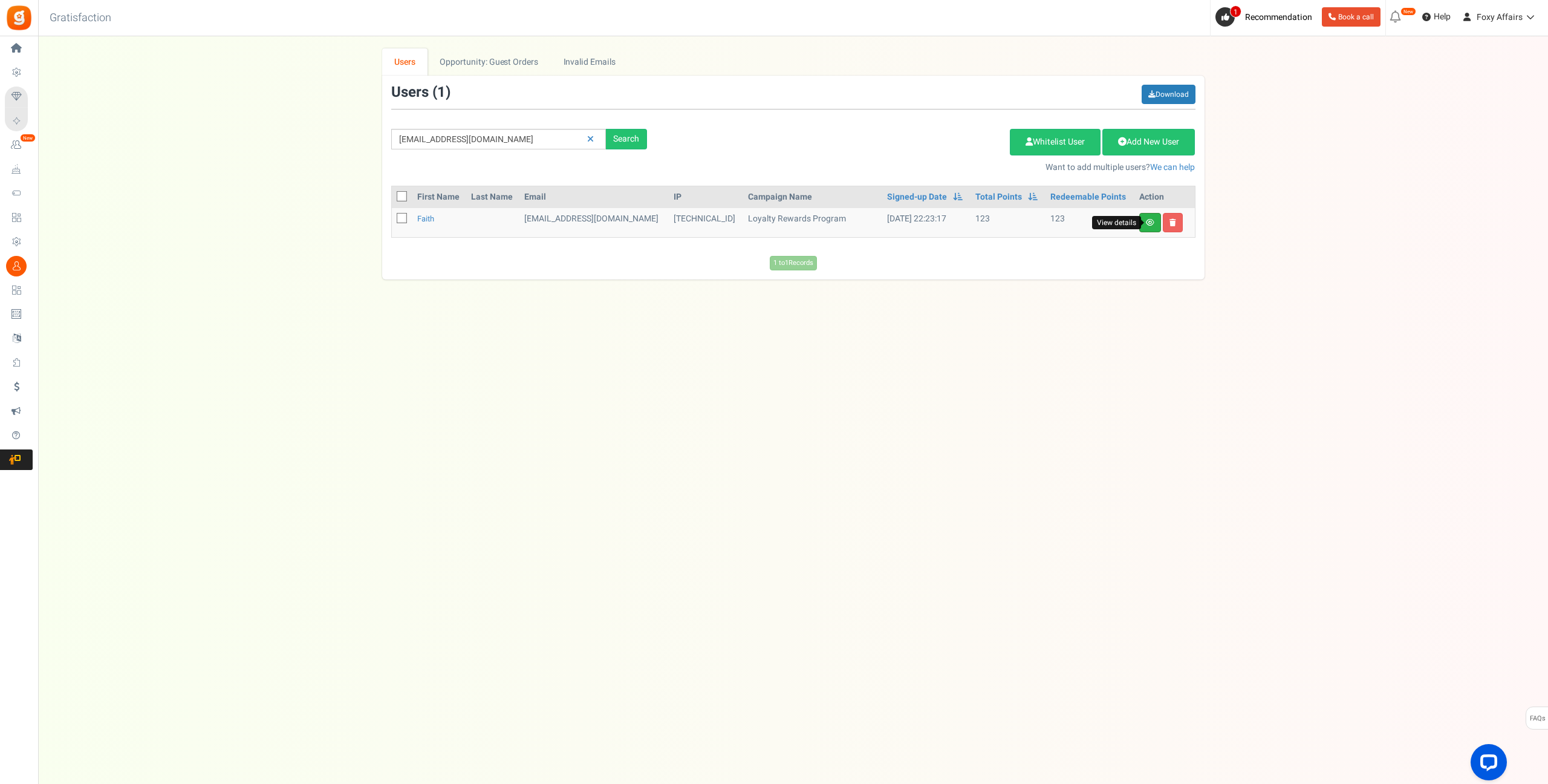
click at [1149, 222] on icon at bounding box center [1150, 222] width 9 height 7
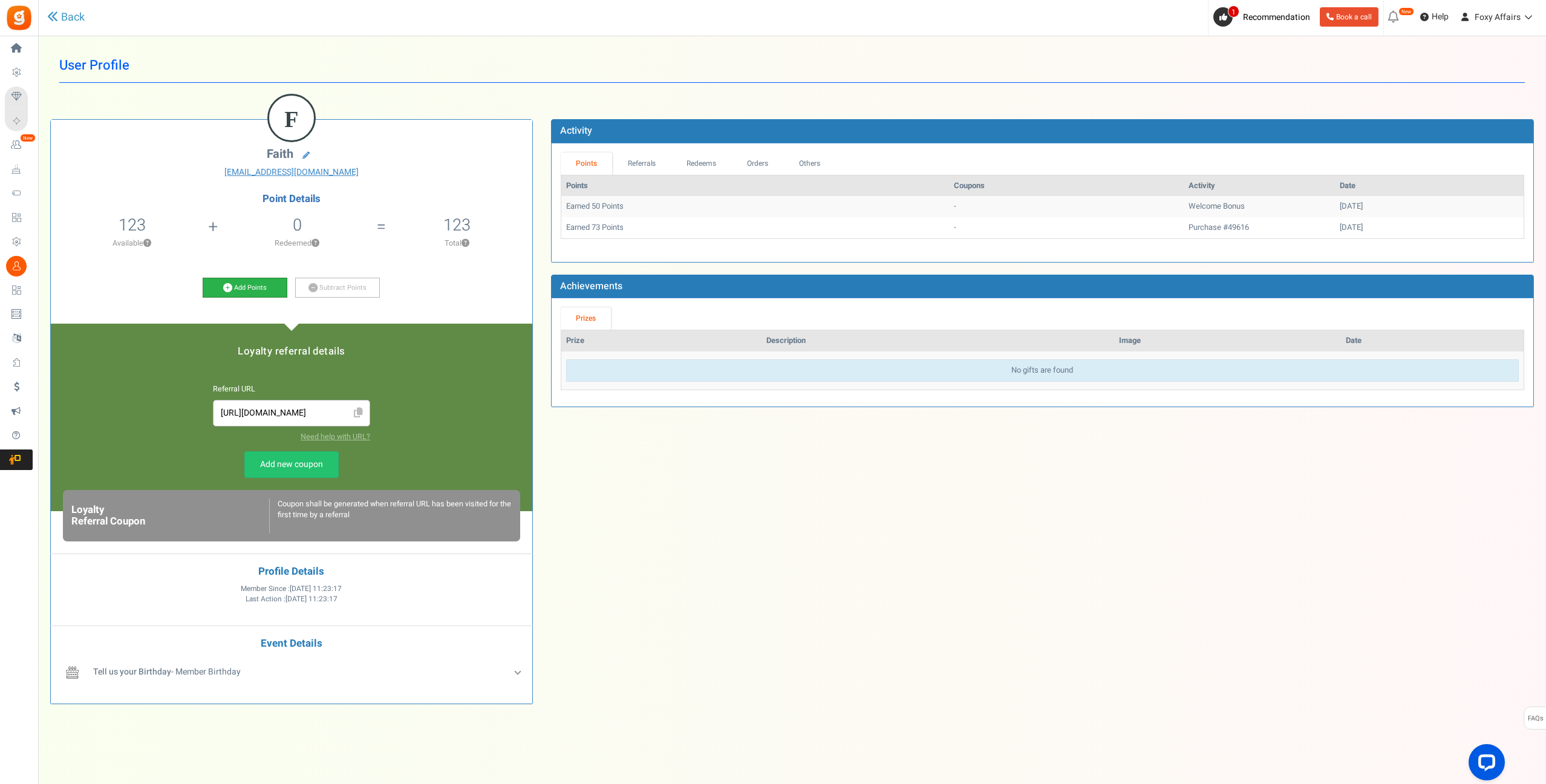
click at [229, 288] on icon at bounding box center [227, 287] width 9 height 9
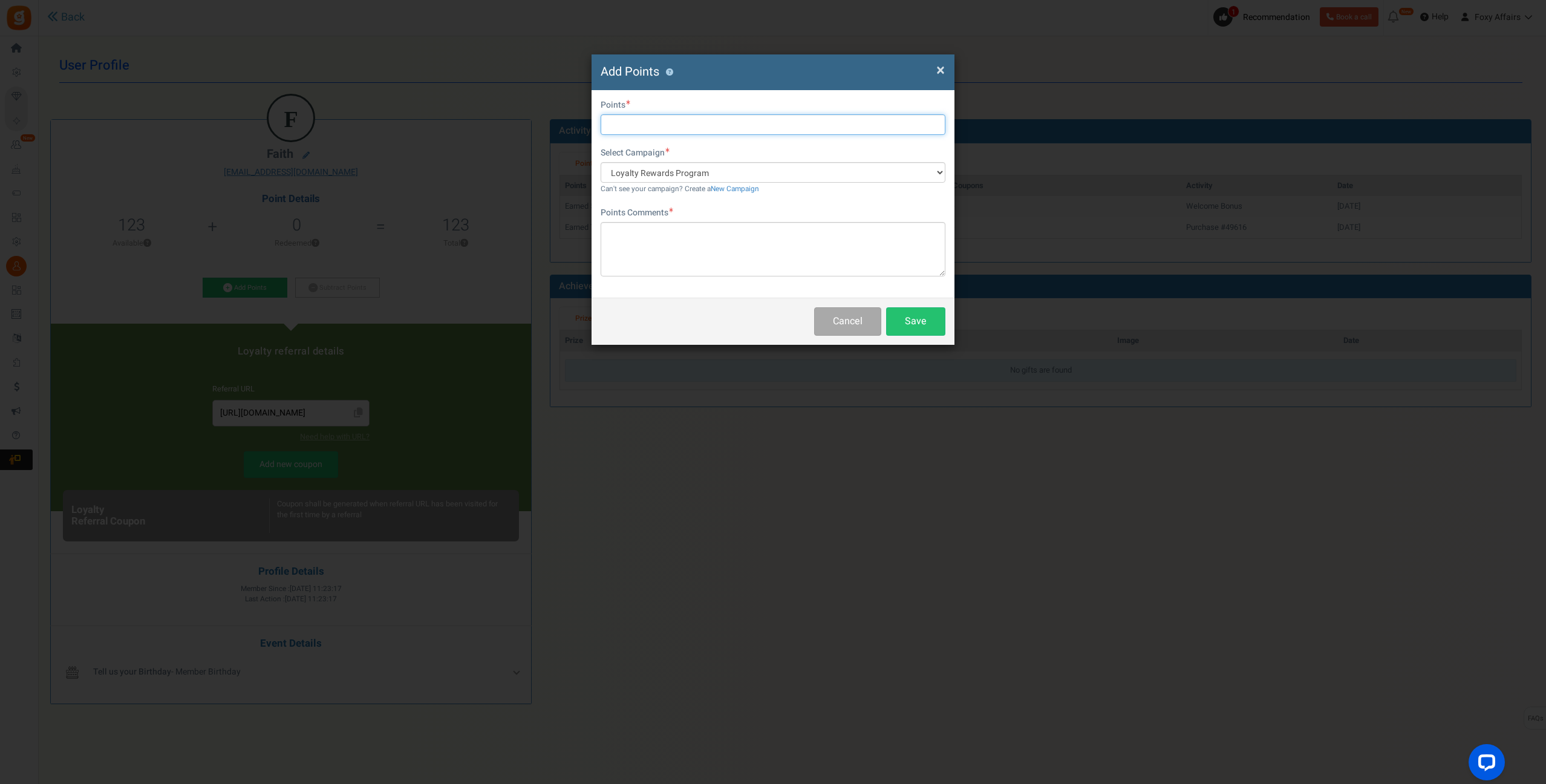
click at [629, 122] on input "text" at bounding box center [773, 125] width 345 height 21
type input "174"
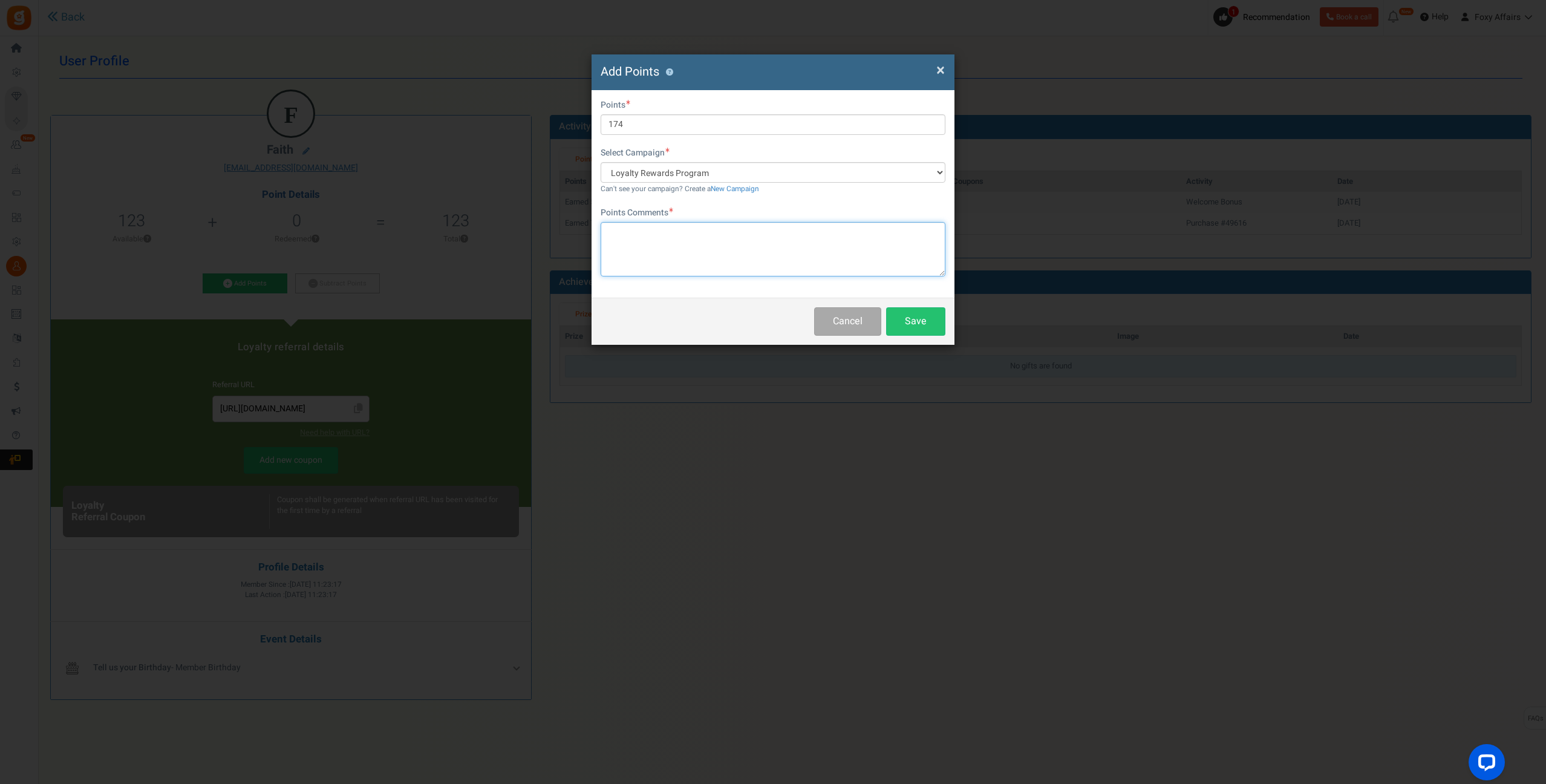
click at [697, 254] on textarea at bounding box center [773, 249] width 345 height 55
type textarea "TikTok Order"
click at [919, 315] on button "Save" at bounding box center [915, 322] width 59 height 28
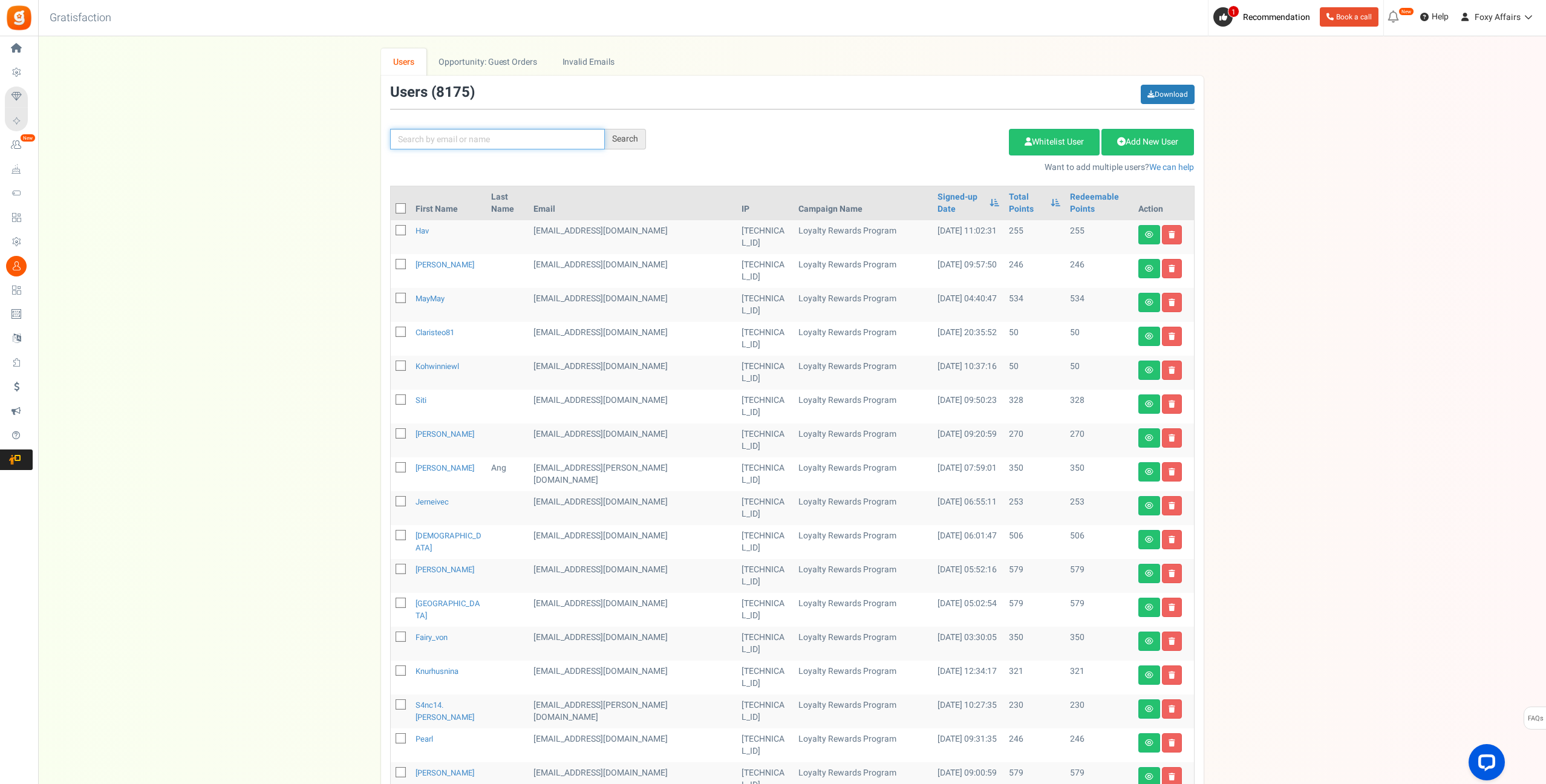
click at [570, 141] on input "text" at bounding box center [498, 139] width 214 height 21
paste input "[EMAIL_ADDRESS][DOMAIN_NAME]"
type input "[EMAIL_ADDRESS][DOMAIN_NAME]"
click at [629, 139] on div "Search" at bounding box center [625, 139] width 41 height 21
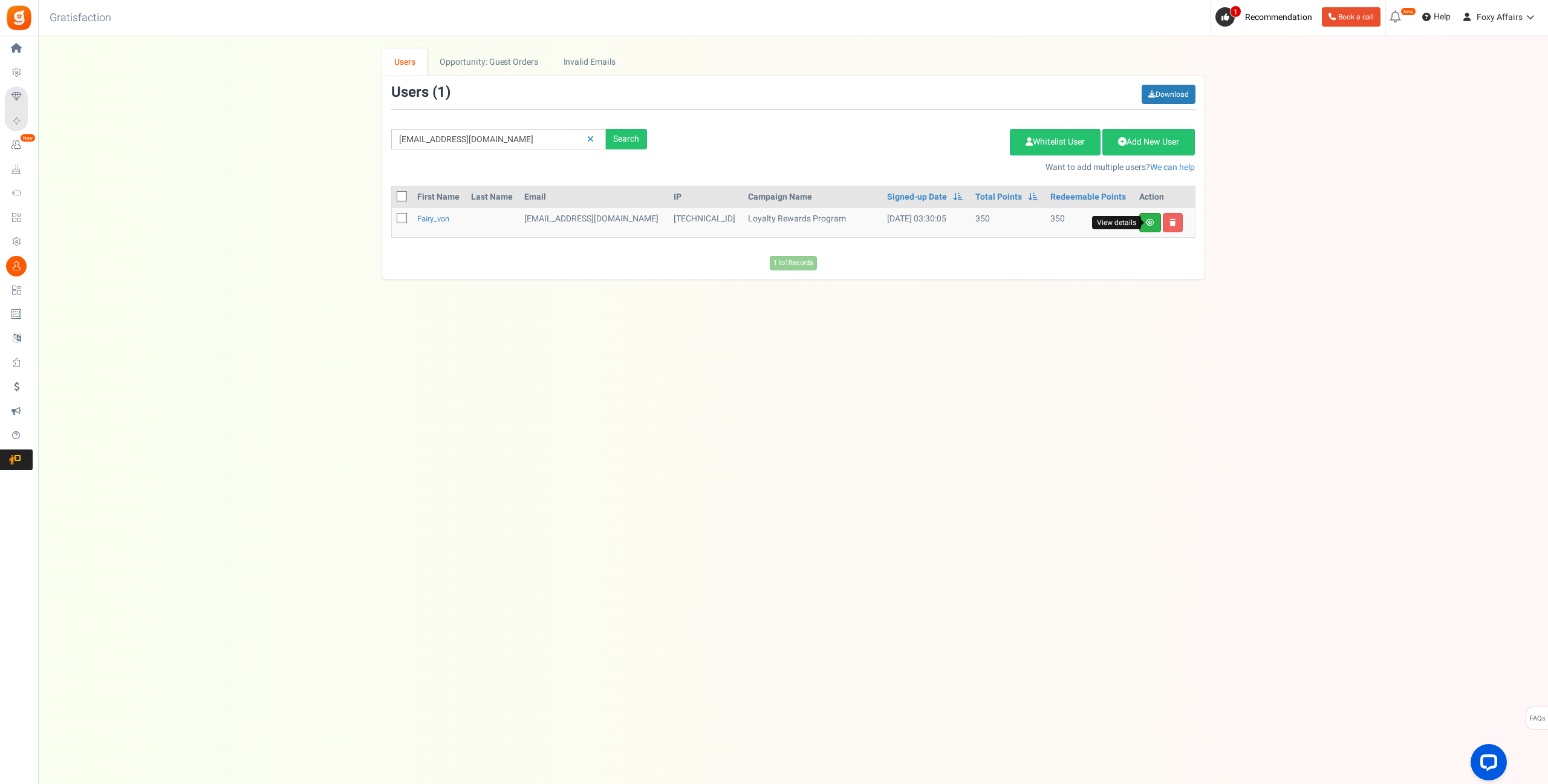
click at [1148, 225] on icon at bounding box center [1150, 222] width 9 height 7
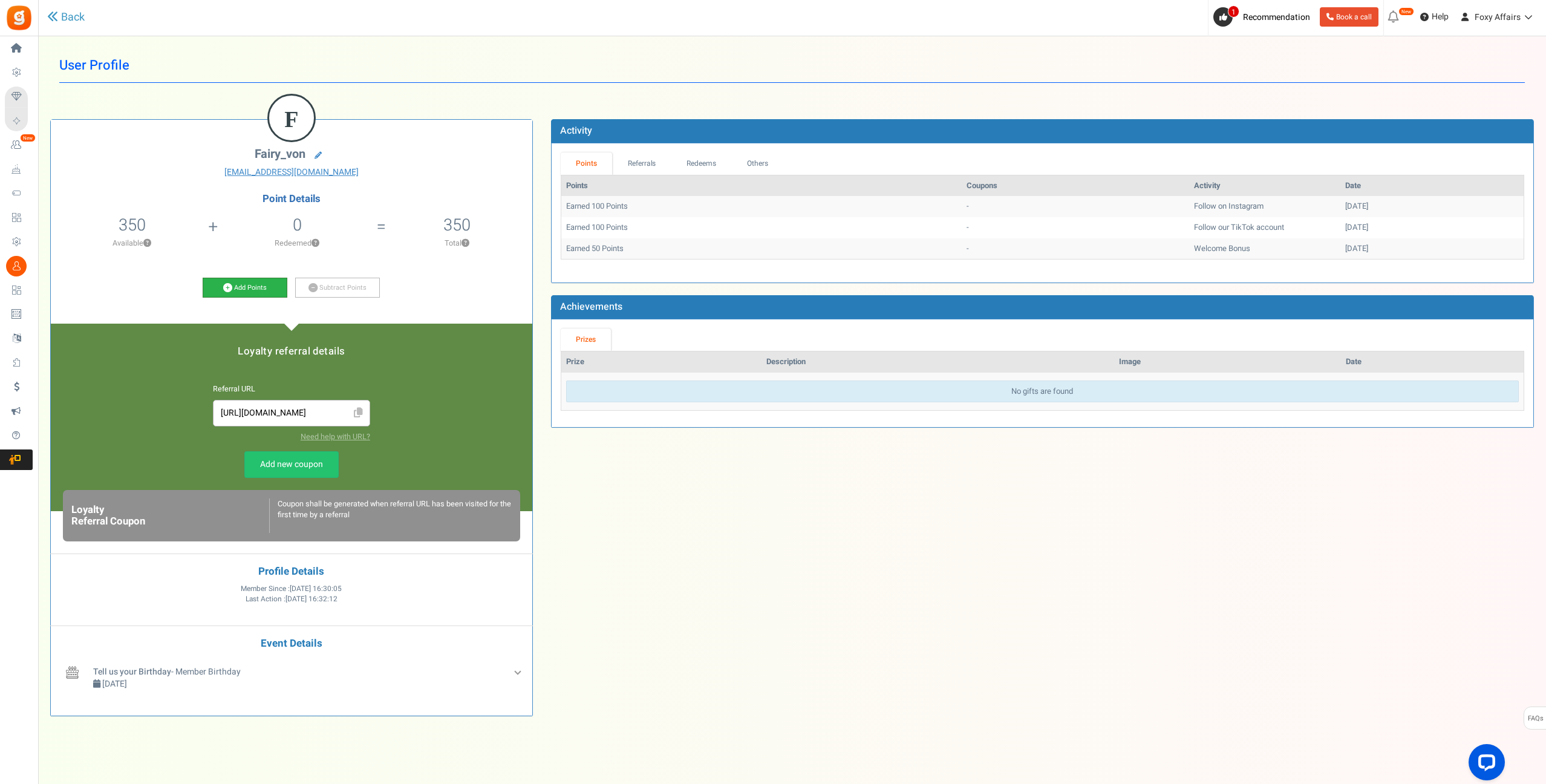
click at [230, 286] on icon at bounding box center [227, 287] width 9 height 9
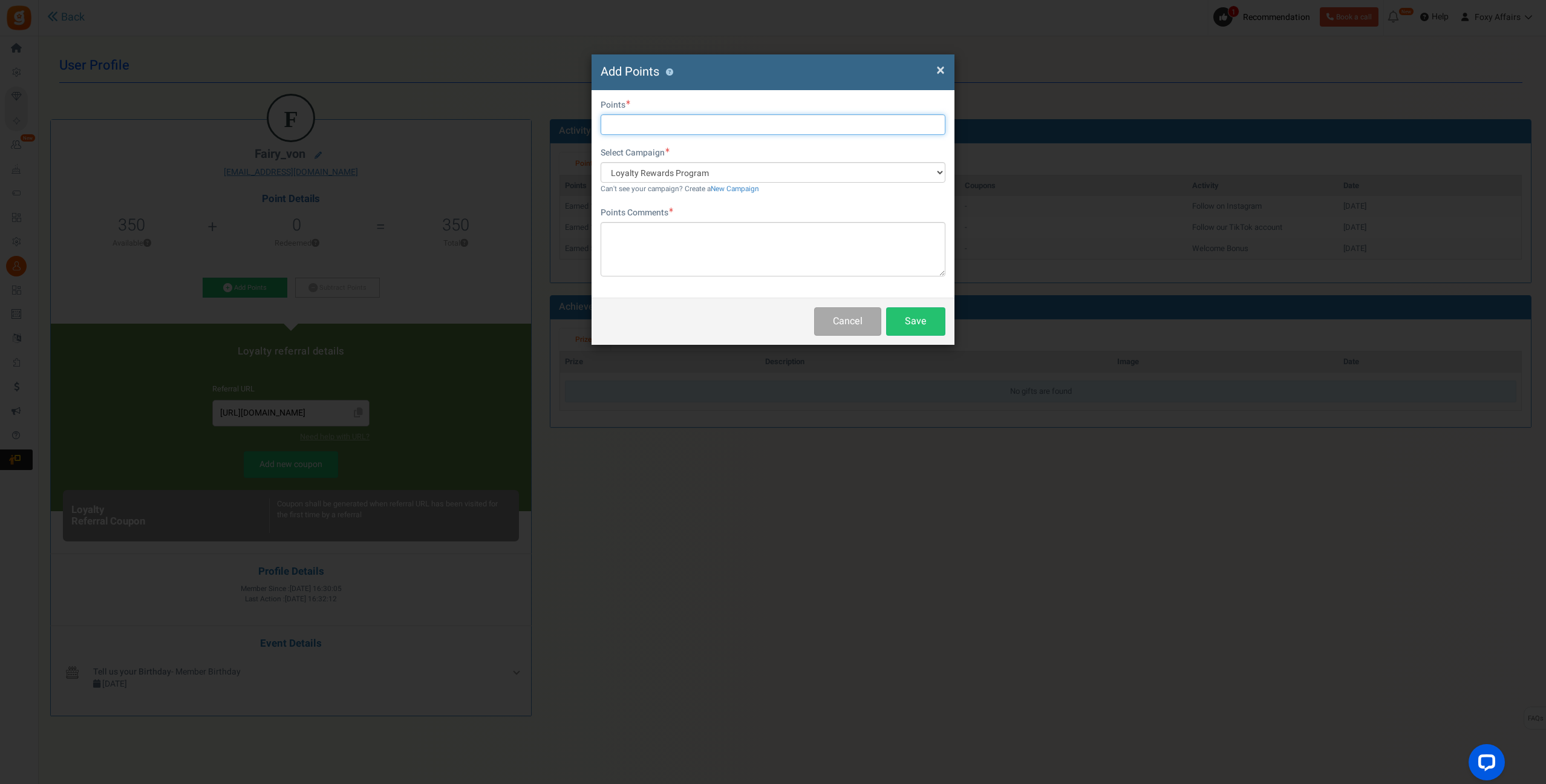
click at [667, 124] on input "text" at bounding box center [773, 125] width 345 height 21
type input "292"
click at [673, 244] on textarea at bounding box center [773, 249] width 345 height 55
type textarea "TikTok Order"
click at [912, 324] on button "Save" at bounding box center [915, 322] width 59 height 28
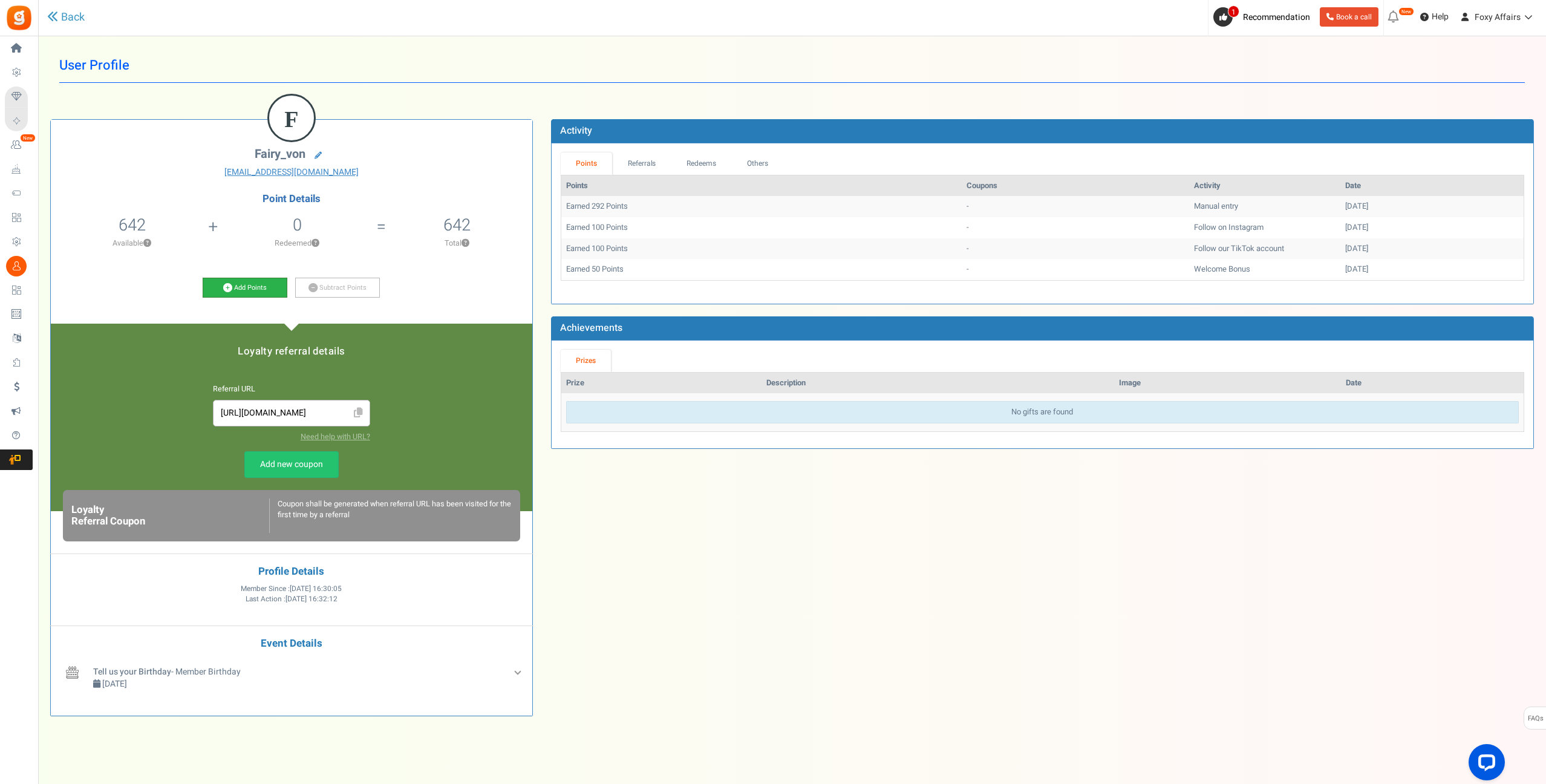
click at [240, 285] on link "Add Points" at bounding box center [245, 288] width 85 height 21
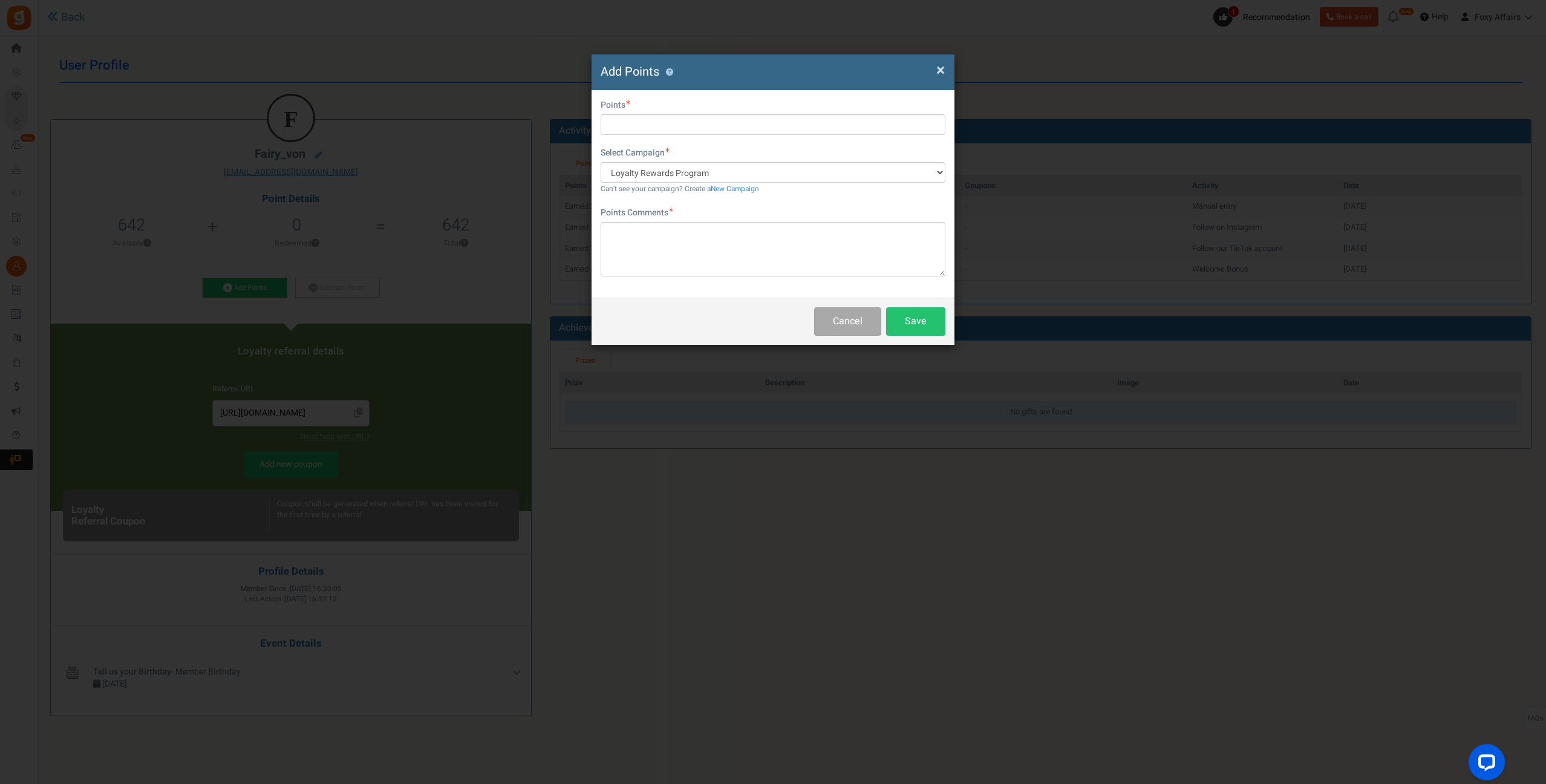
click at [936, 66] on span "×" at bounding box center [941, 70] width 9 height 23
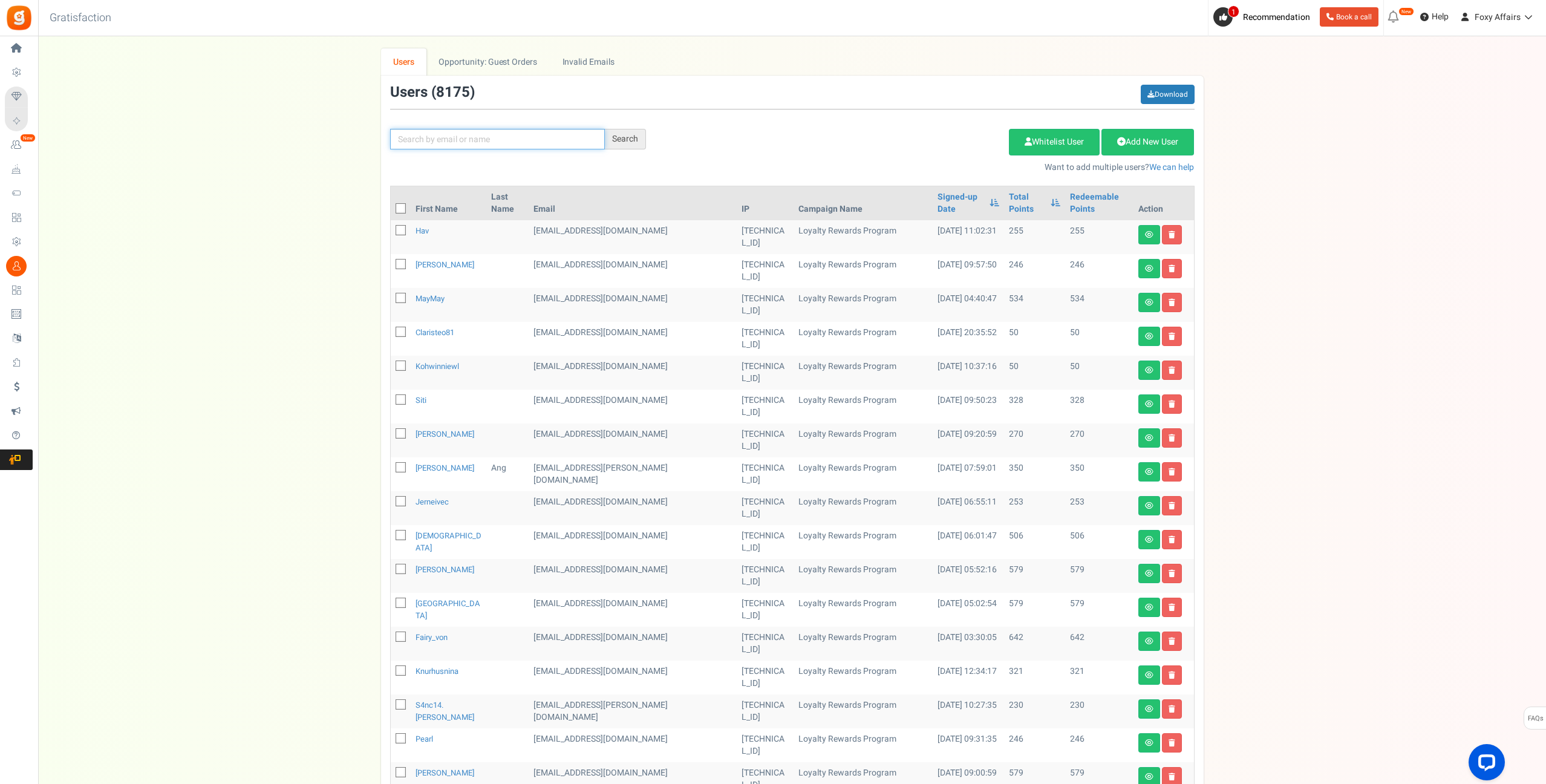
click at [462, 144] on input "text" at bounding box center [498, 139] width 214 height 21
paste input "[EMAIL_ADDRESS][PERSON_NAME][DOMAIN_NAME]"
type input "[EMAIL_ADDRESS][PERSON_NAME][DOMAIN_NAME]"
click at [634, 130] on div "Search" at bounding box center [625, 139] width 41 height 21
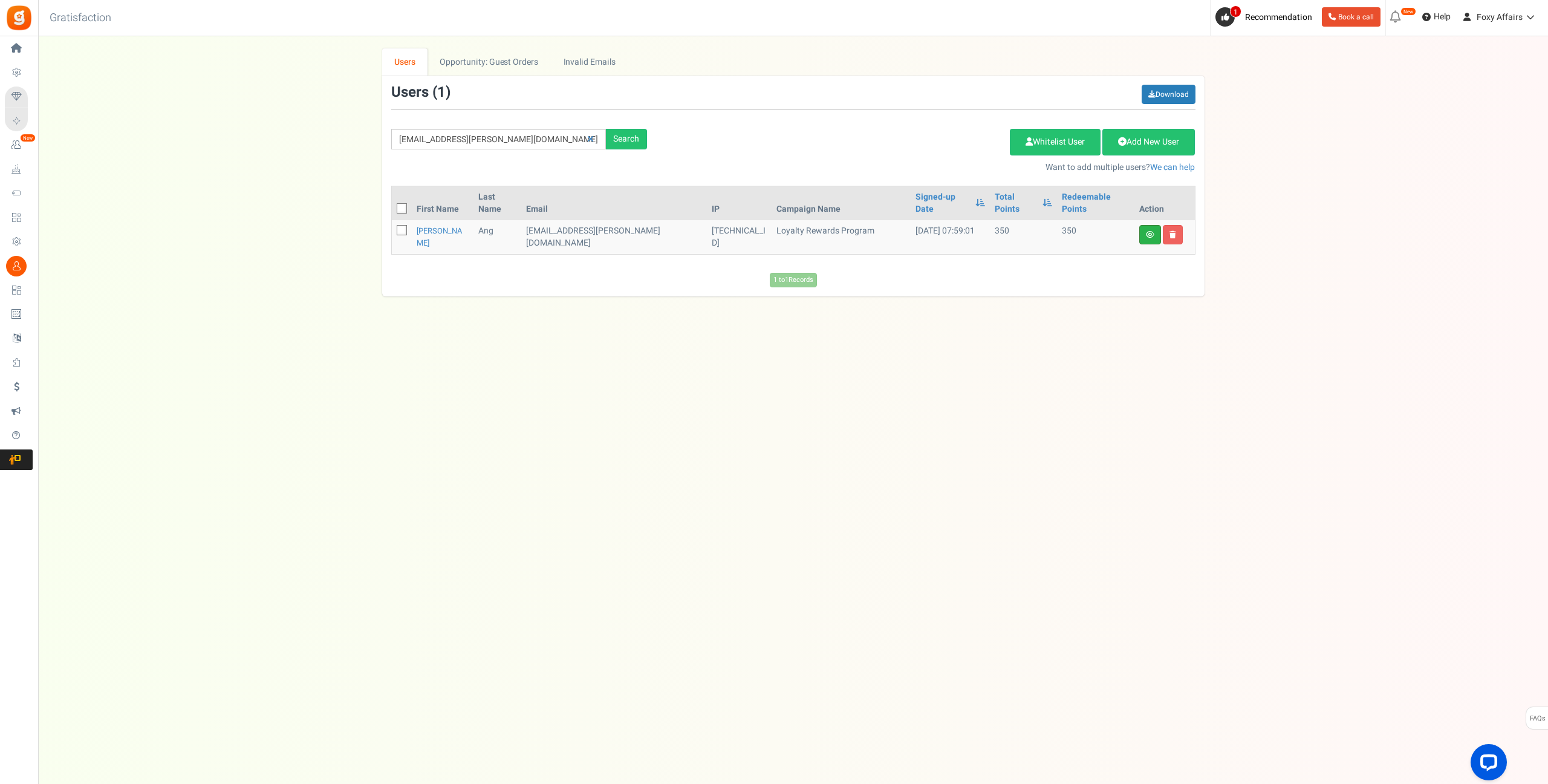
click at [1143, 225] on link at bounding box center [1150, 235] width 22 height 20
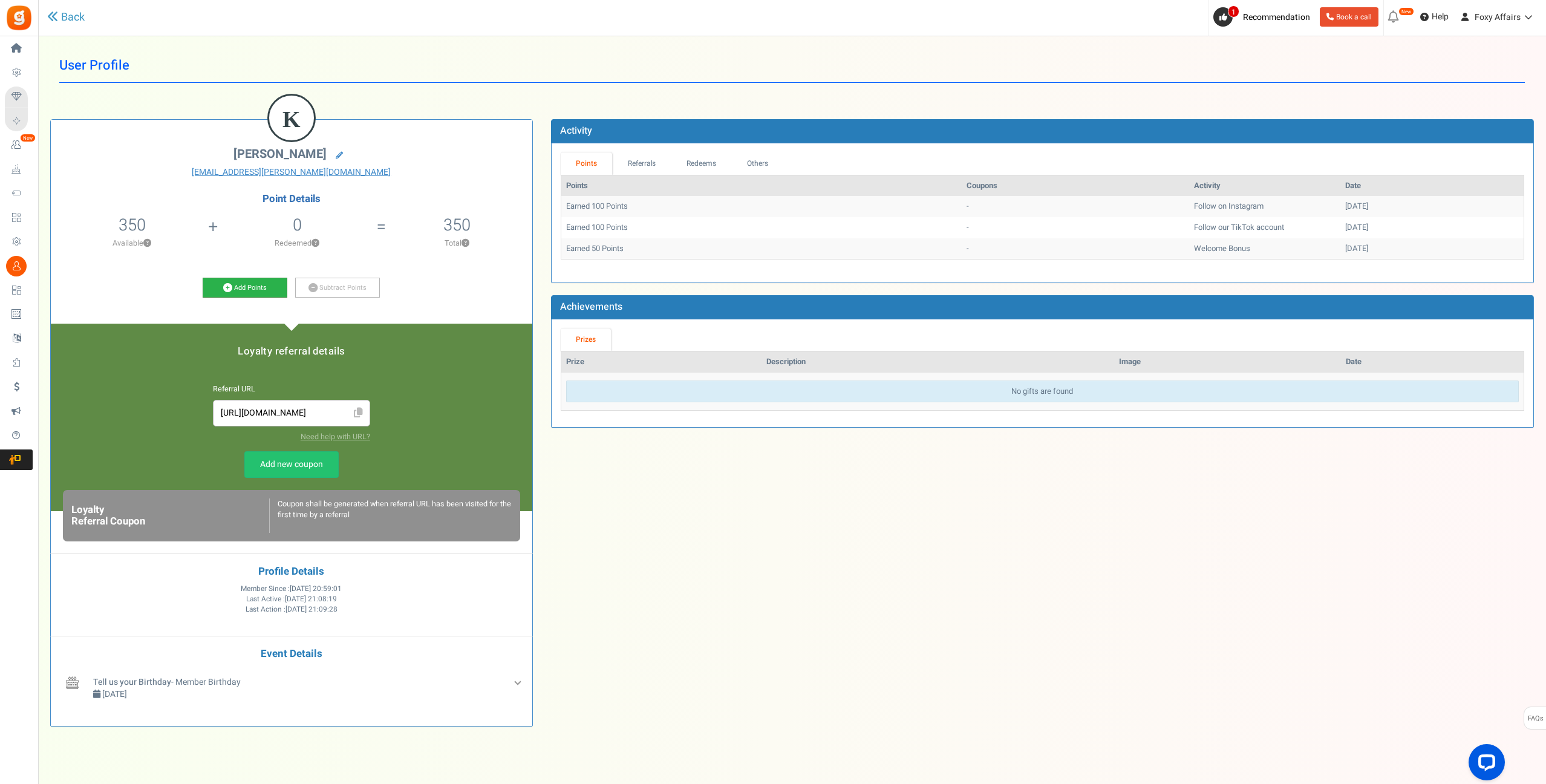
click at [223, 283] on icon at bounding box center [227, 287] width 9 height 9
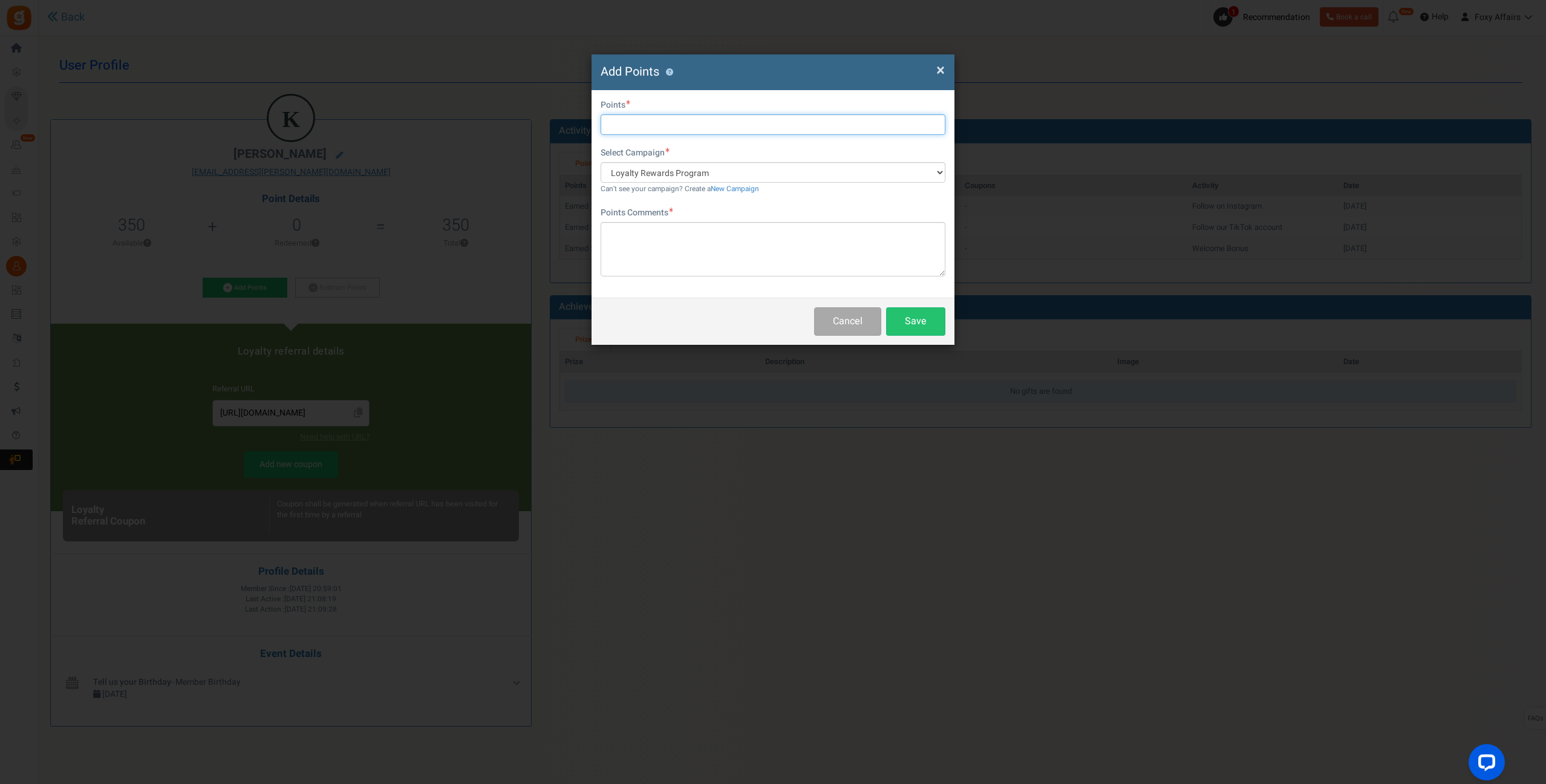
click at [634, 129] on input "text" at bounding box center [773, 125] width 345 height 21
type input "213"
click at [678, 233] on textarea at bounding box center [773, 249] width 345 height 55
type textarea "TikTok Order"
click at [919, 318] on button "Save" at bounding box center [915, 322] width 59 height 28
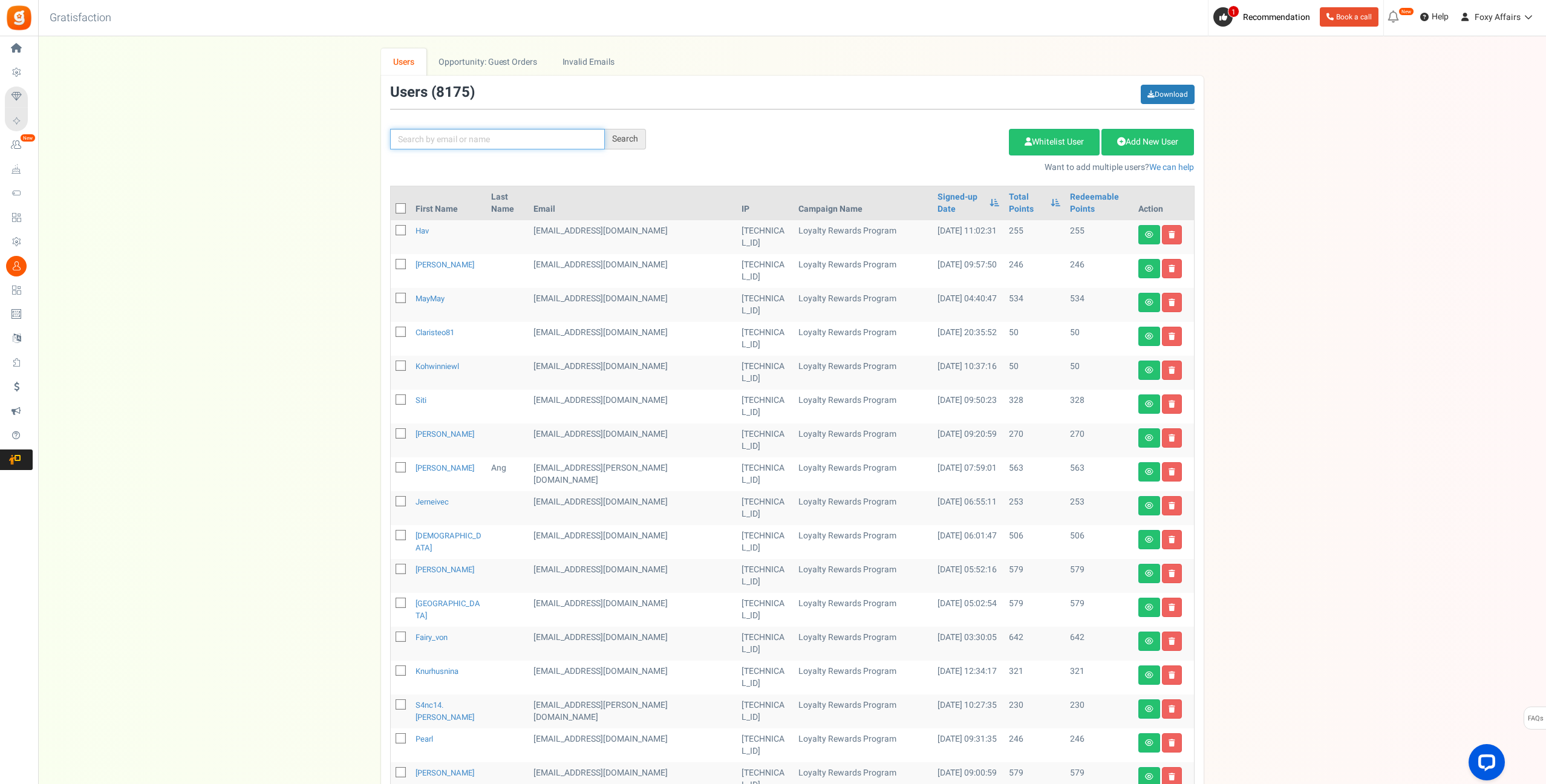
click at [417, 134] on input "text" at bounding box center [498, 139] width 214 height 21
paste input "[EMAIL_ADDRESS][DOMAIN_NAME]"
type input "[EMAIL_ADDRESS][DOMAIN_NAME]"
click at [609, 138] on div "Search" at bounding box center [625, 139] width 41 height 21
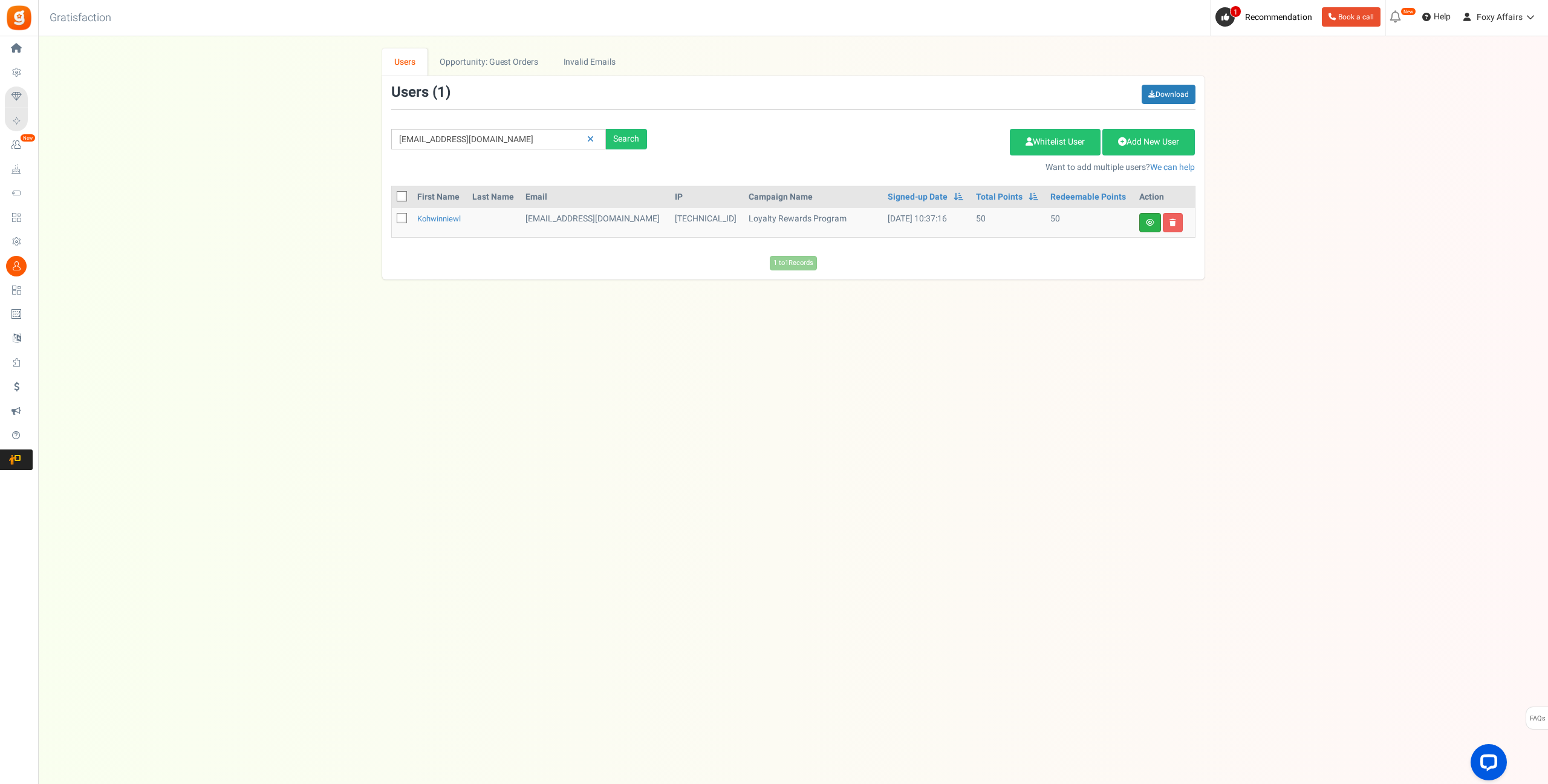
click at [1149, 226] on link at bounding box center [1150, 223] width 22 height 20
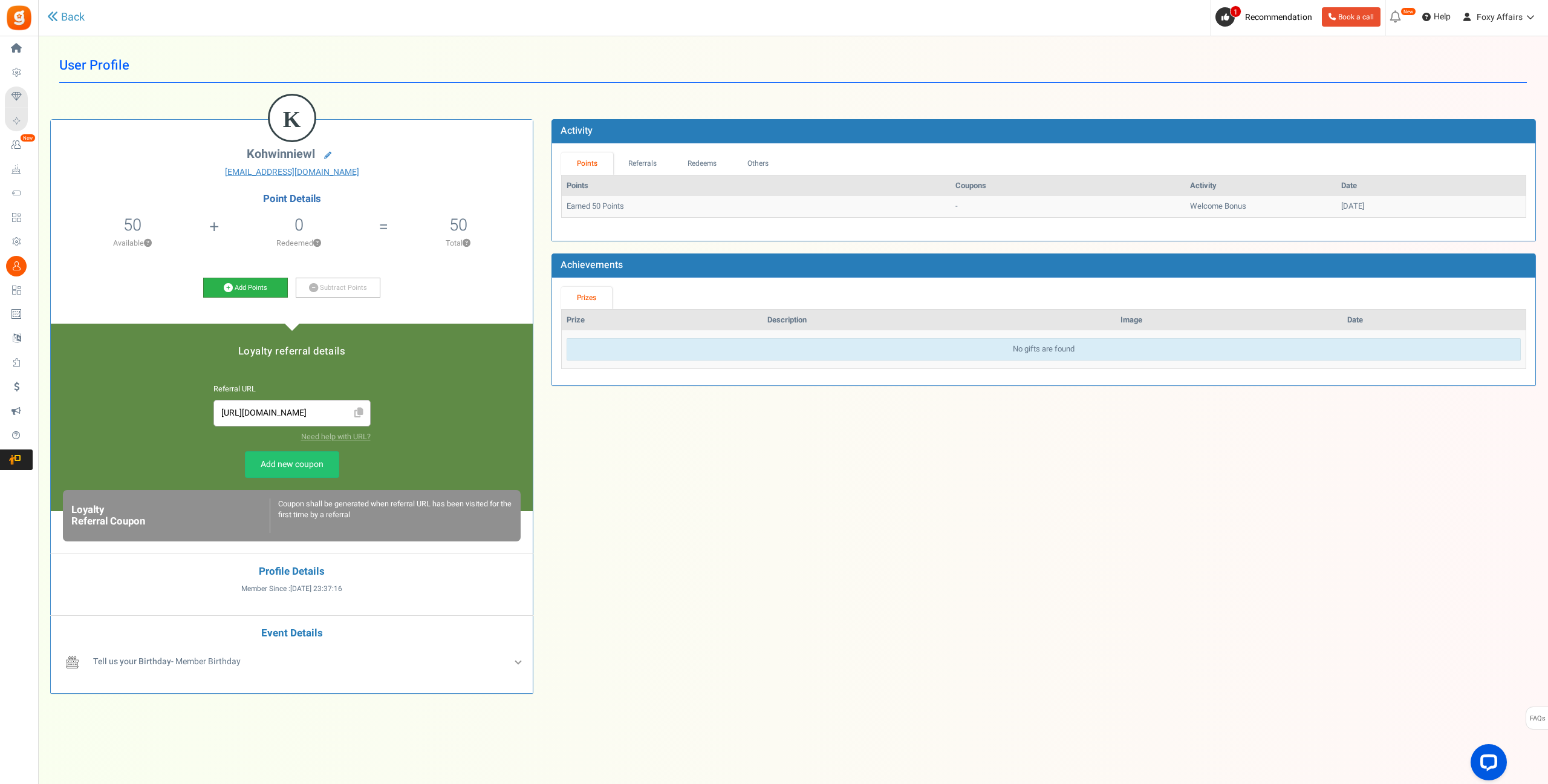
click at [229, 287] on icon at bounding box center [228, 287] width 9 height 9
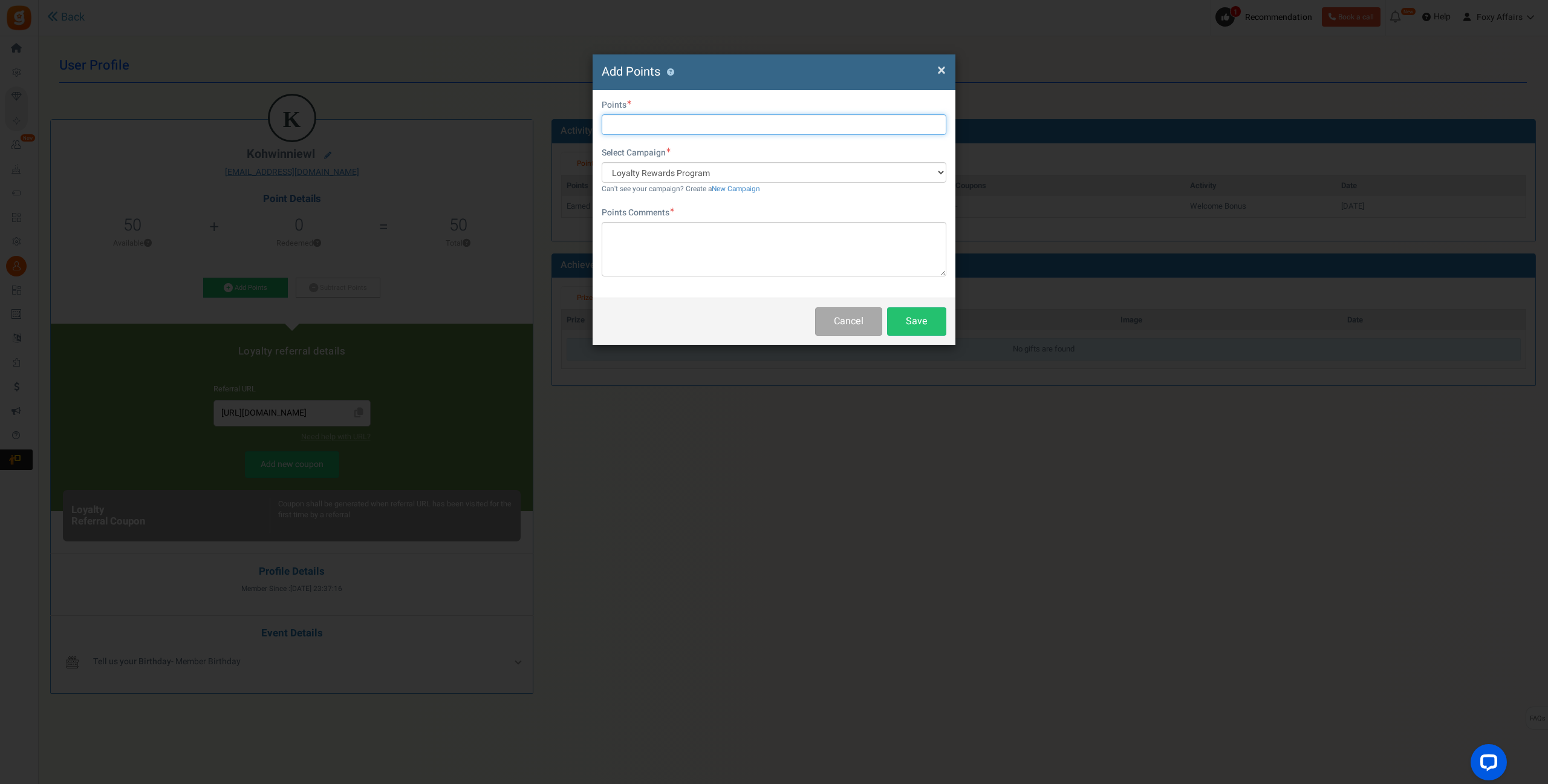
click at [684, 129] on input "text" at bounding box center [774, 125] width 345 height 21
type input "417"
click at [717, 240] on textarea at bounding box center [774, 249] width 345 height 55
type textarea "Shopee & TikTok Order"
click at [923, 317] on button "Save" at bounding box center [916, 322] width 59 height 28
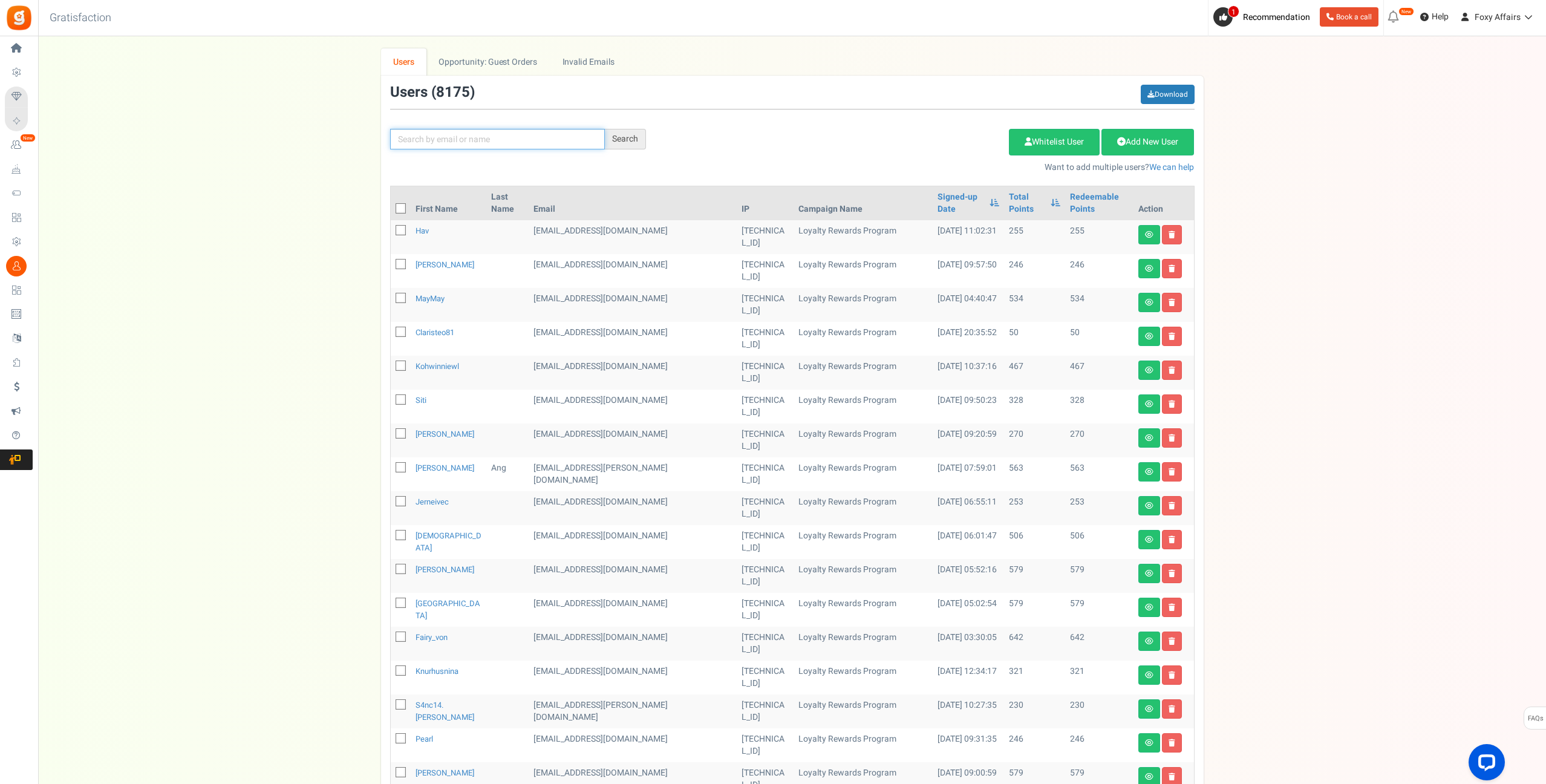
click at [529, 136] on input "text" at bounding box center [498, 139] width 214 height 21
click at [555, 137] on input "text" at bounding box center [498, 139] width 214 height 21
paste input "[PERSON_NAME][EMAIL_ADDRESS][DOMAIN_NAME]"
type input "[PERSON_NAME][EMAIL_ADDRESS][DOMAIN_NAME]"
click at [633, 138] on div "Search" at bounding box center [625, 139] width 41 height 21
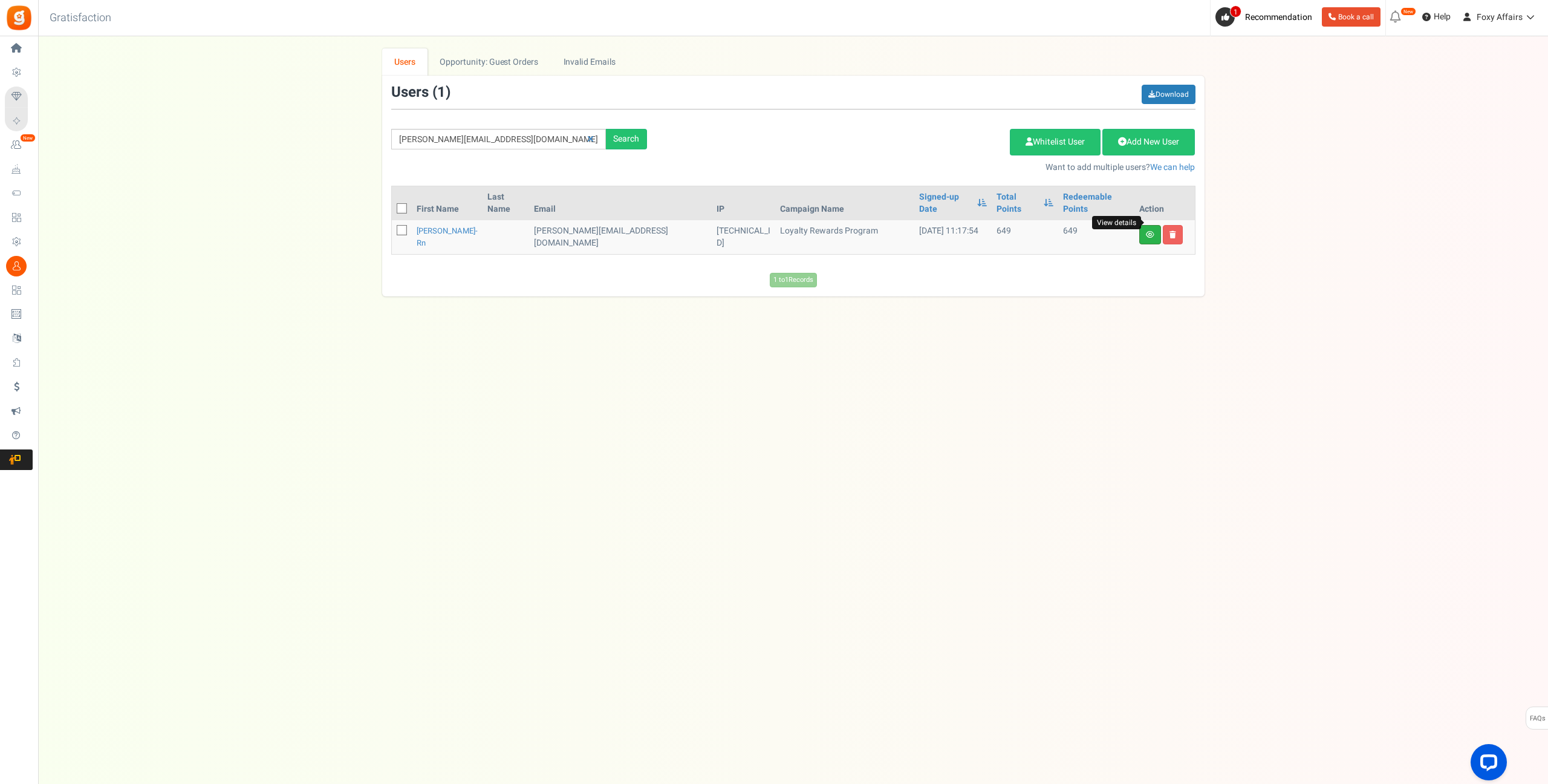
click at [1152, 231] on icon at bounding box center [1150, 235] width 9 height 7
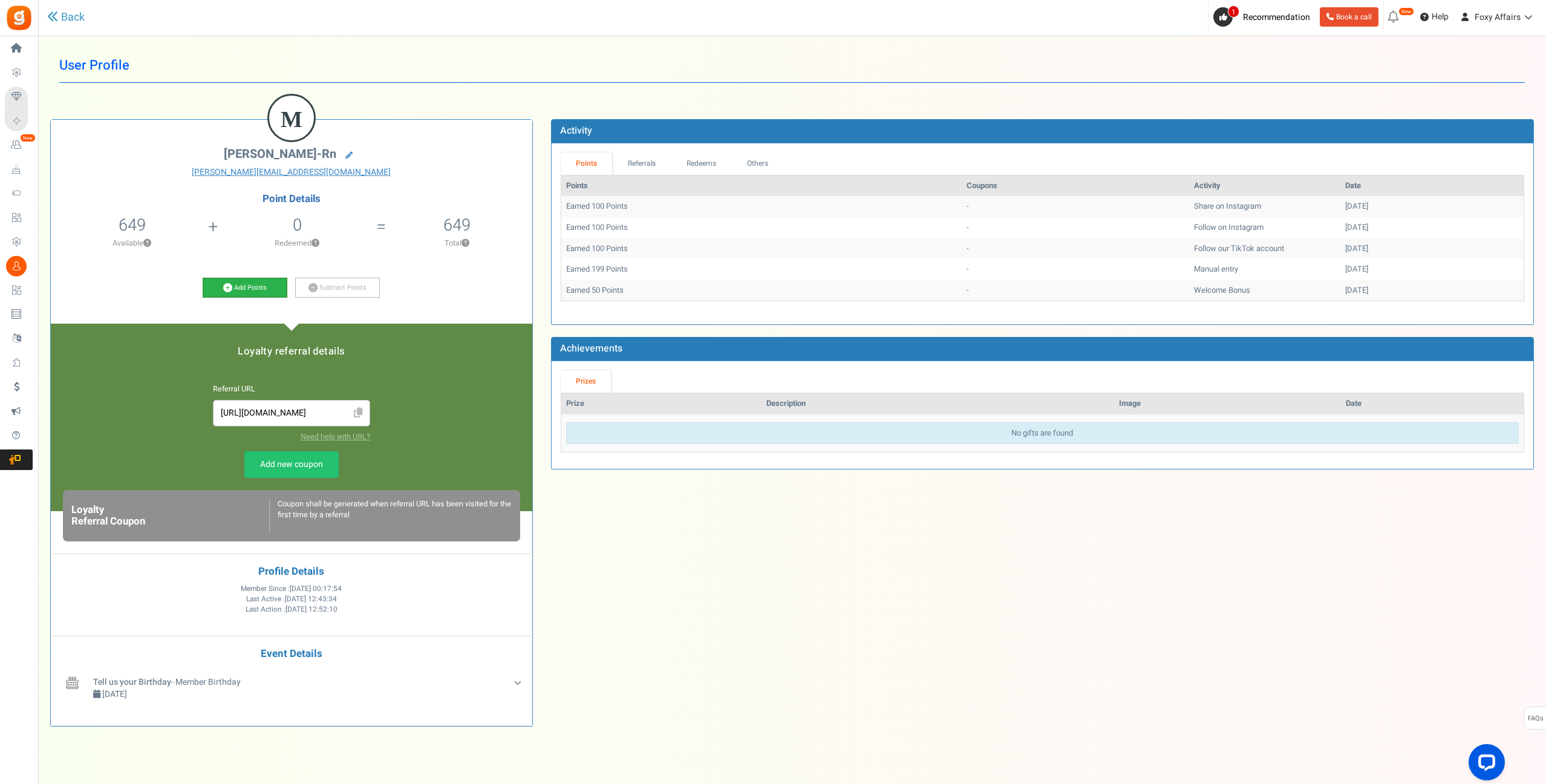
click at [227, 285] on icon at bounding box center [227, 287] width 9 height 9
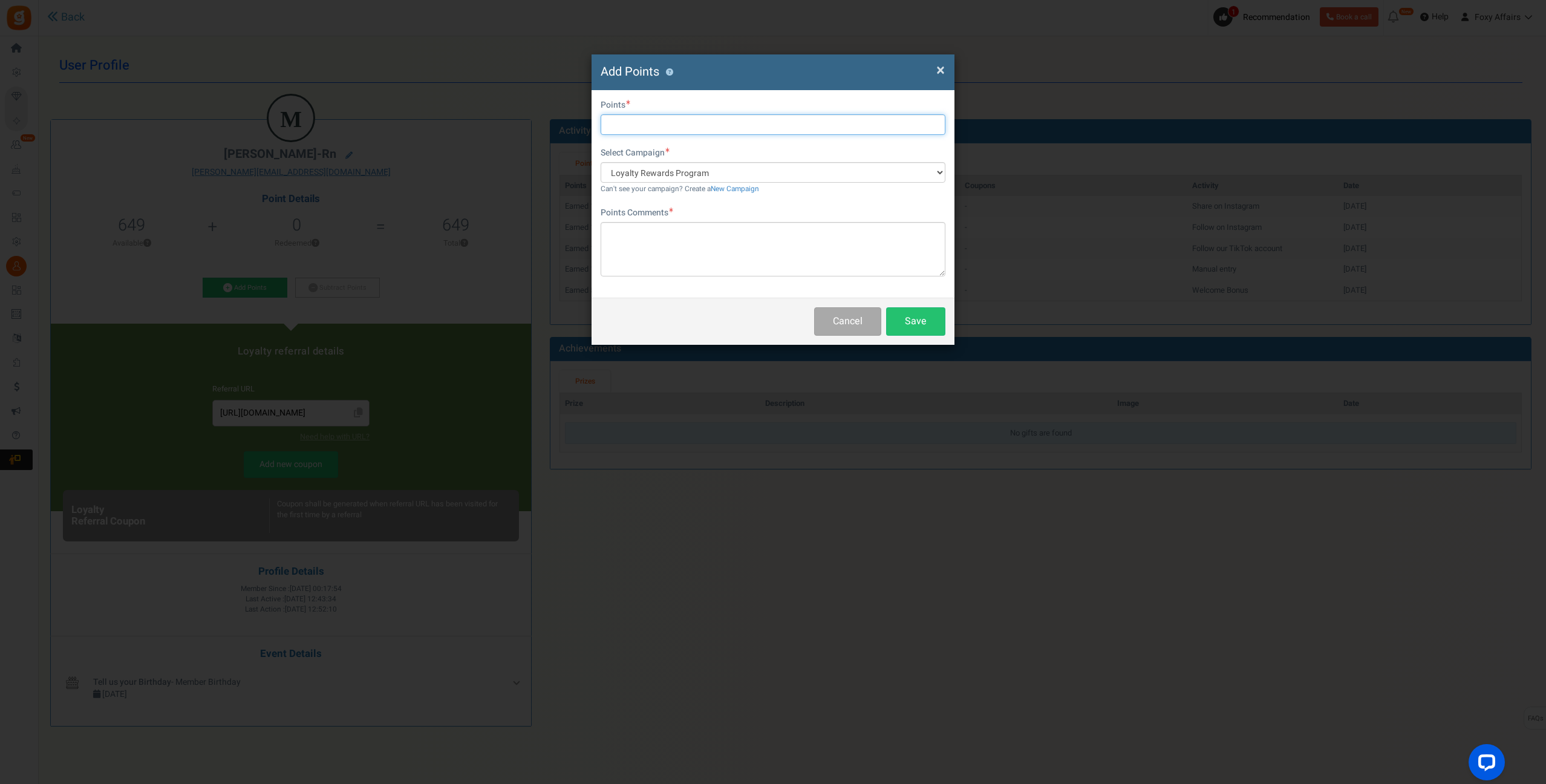
click at [664, 120] on input "text" at bounding box center [773, 125] width 345 height 21
type input "177"
click at [686, 241] on textarea at bounding box center [773, 249] width 345 height 55
type textarea "Shopee Order"
click at [925, 324] on button "Save" at bounding box center [915, 322] width 59 height 28
